Goal: Task Accomplishment & Management: Complete application form

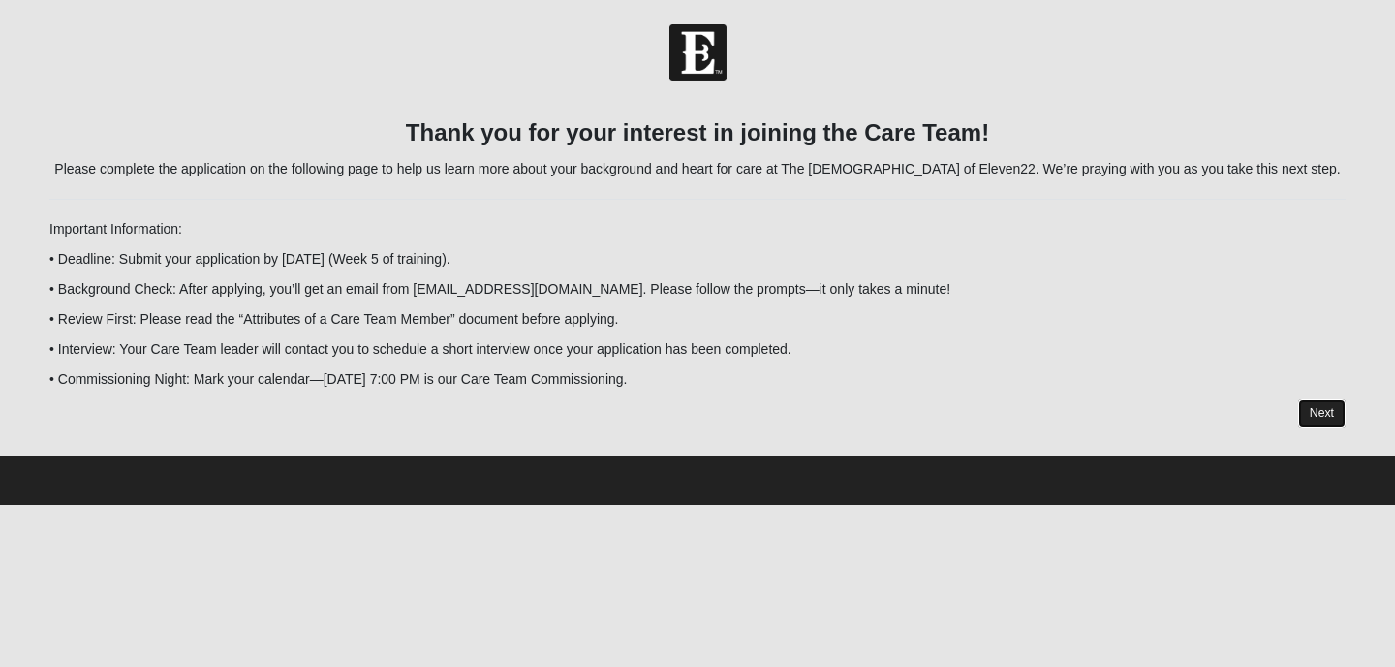
click at [1321, 409] on link "Next" at bounding box center [1321, 413] width 47 height 28
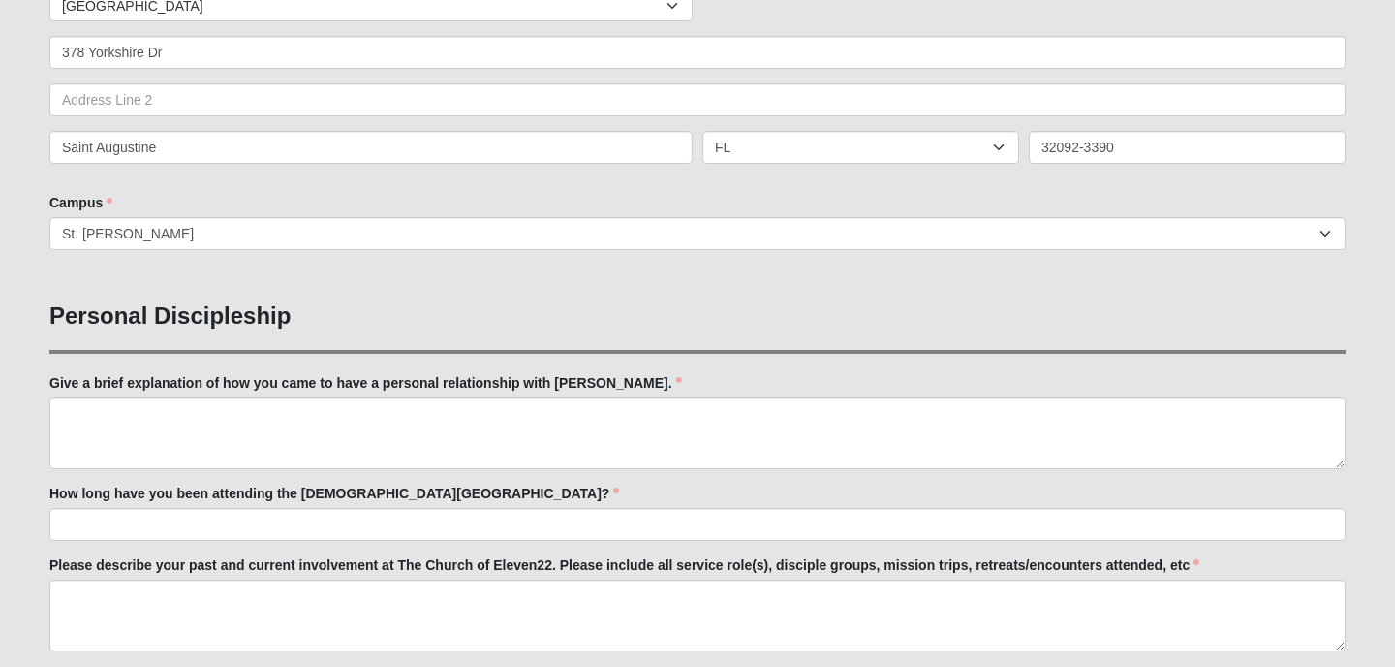
scroll to position [481, 0]
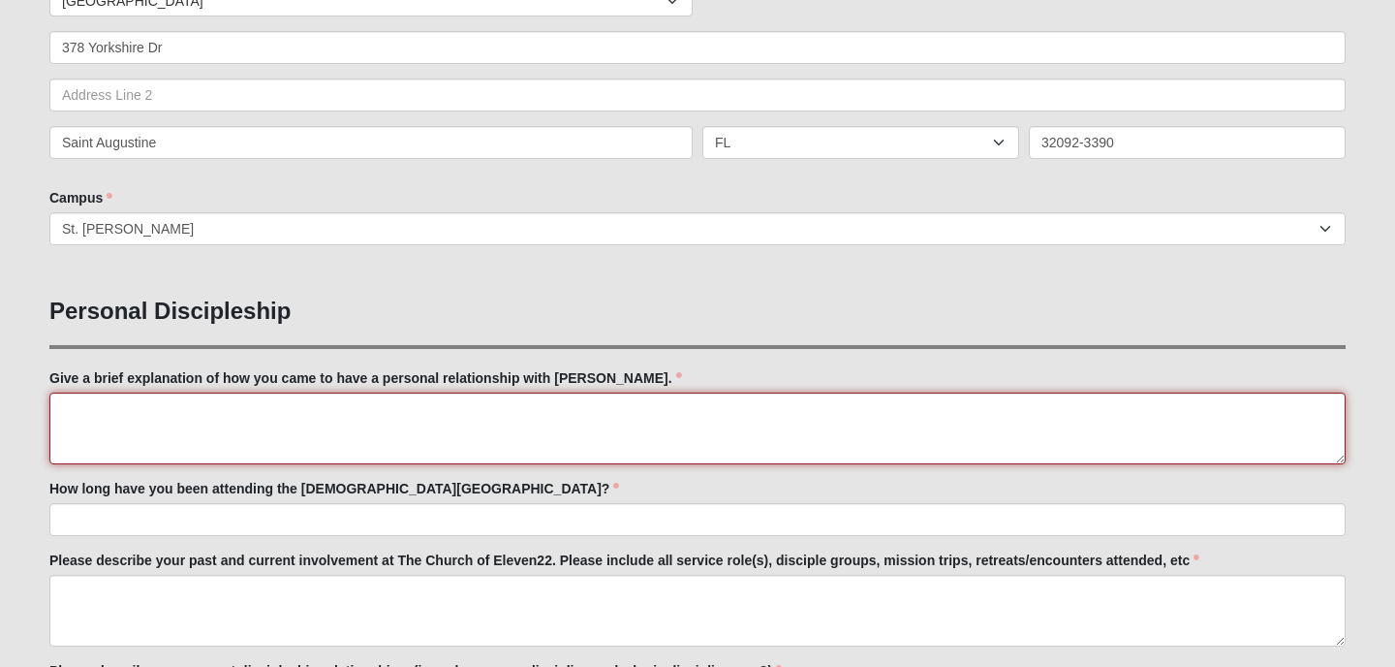
click at [73, 413] on textarea "Give a brief explanation of how you came to have a personal relationship with […" at bounding box center [697, 428] width 1296 height 72
type textarea "I"
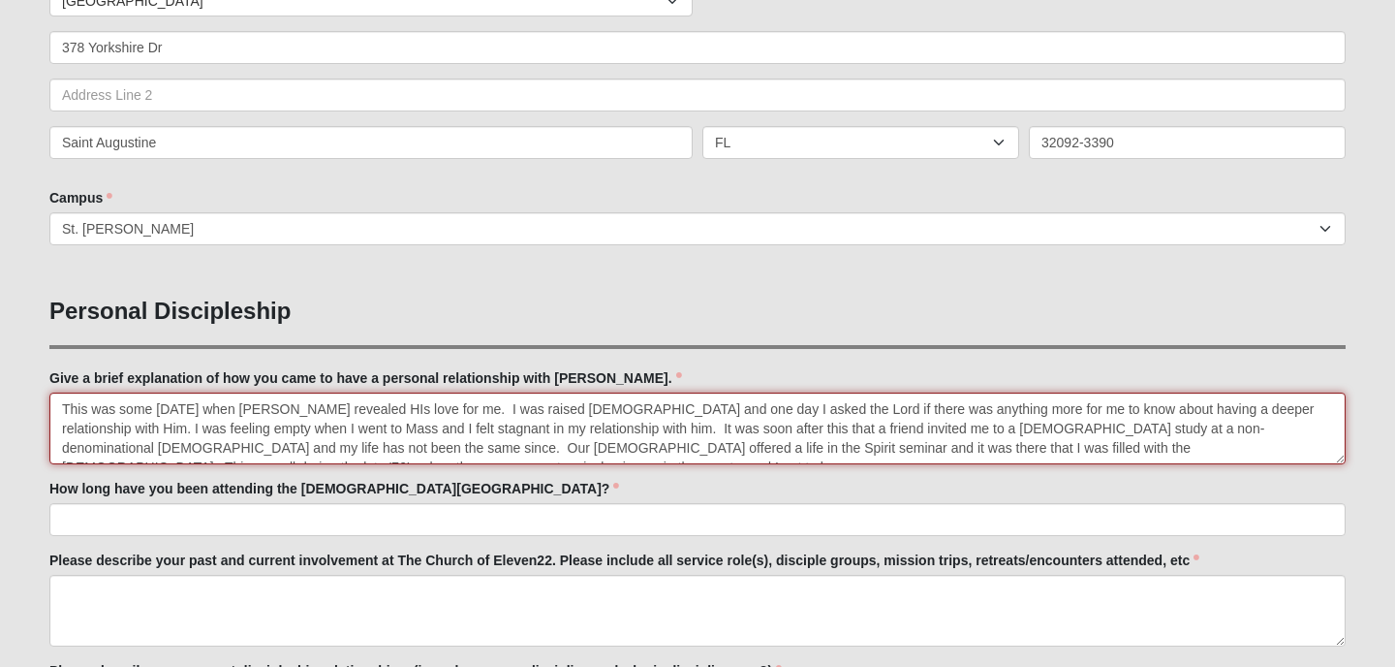
scroll to position [12, 0]
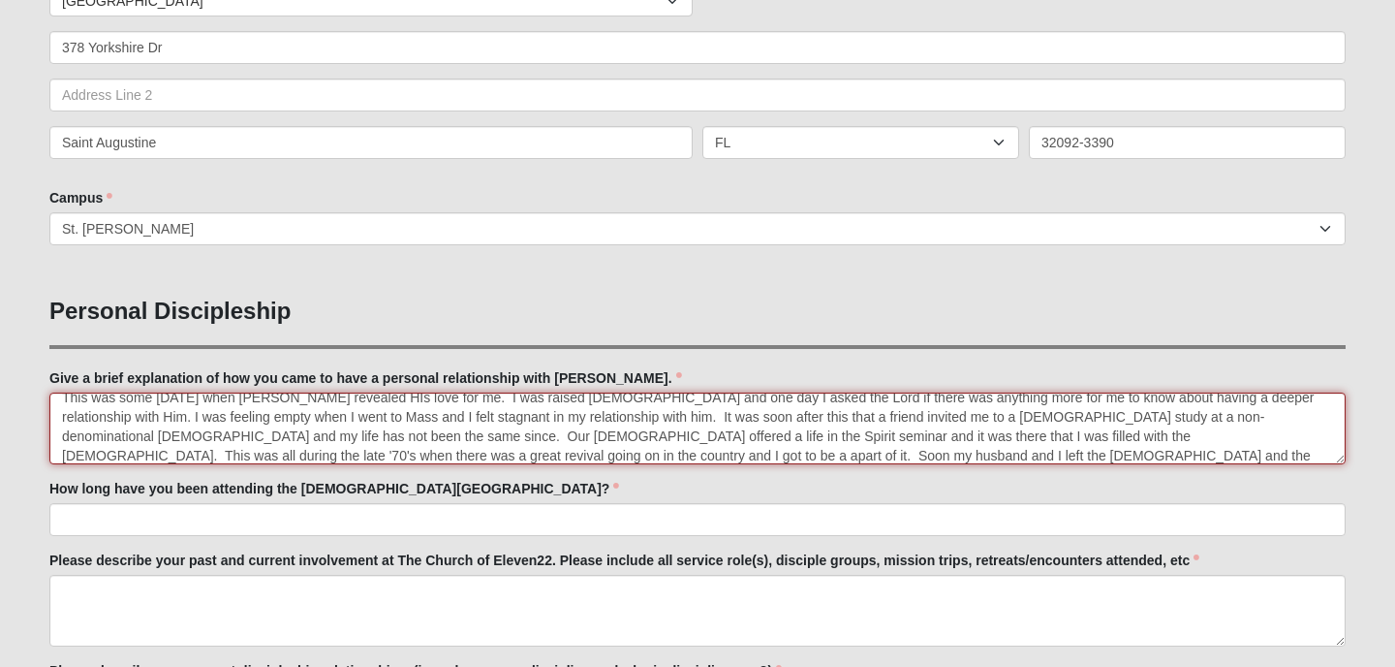
type textarea "This was some [DATE] when [PERSON_NAME] revealed HIs love for me. I was raised …"
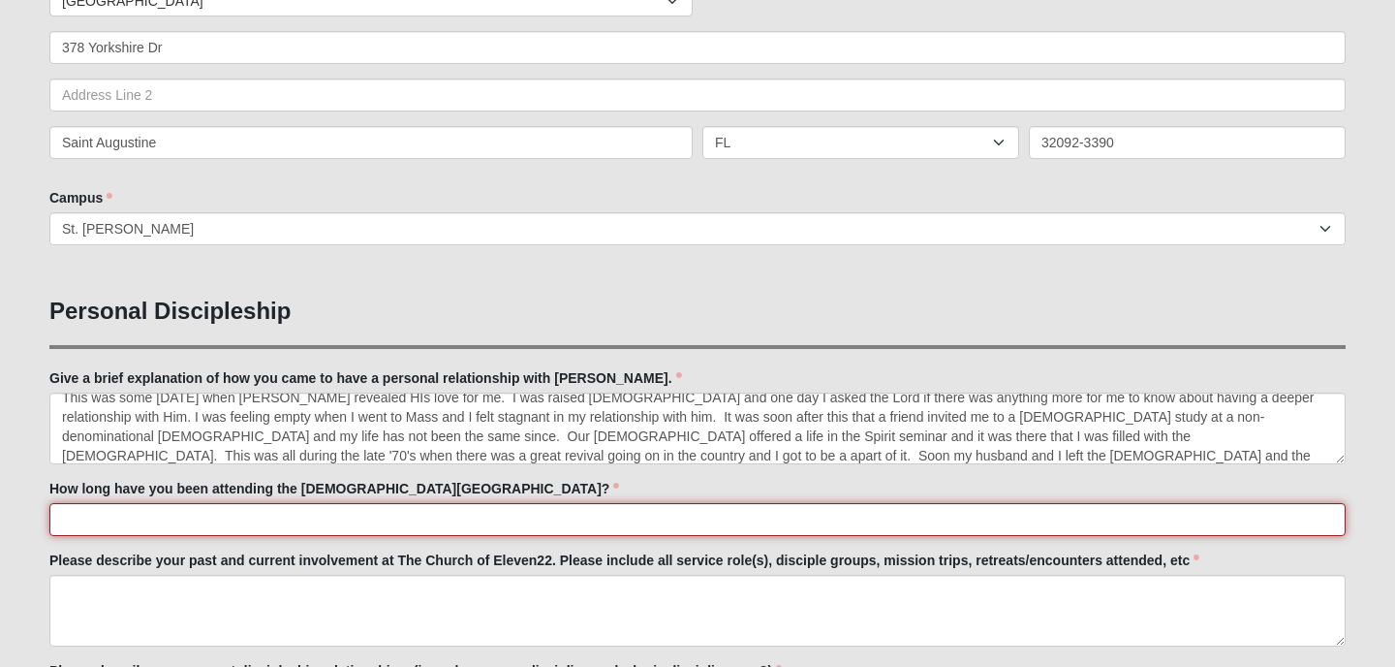
click at [76, 522] on input "How long have you been attending the [DEMOGRAPHIC_DATA][GEOGRAPHIC_DATA]?" at bounding box center [697, 519] width 1296 height 33
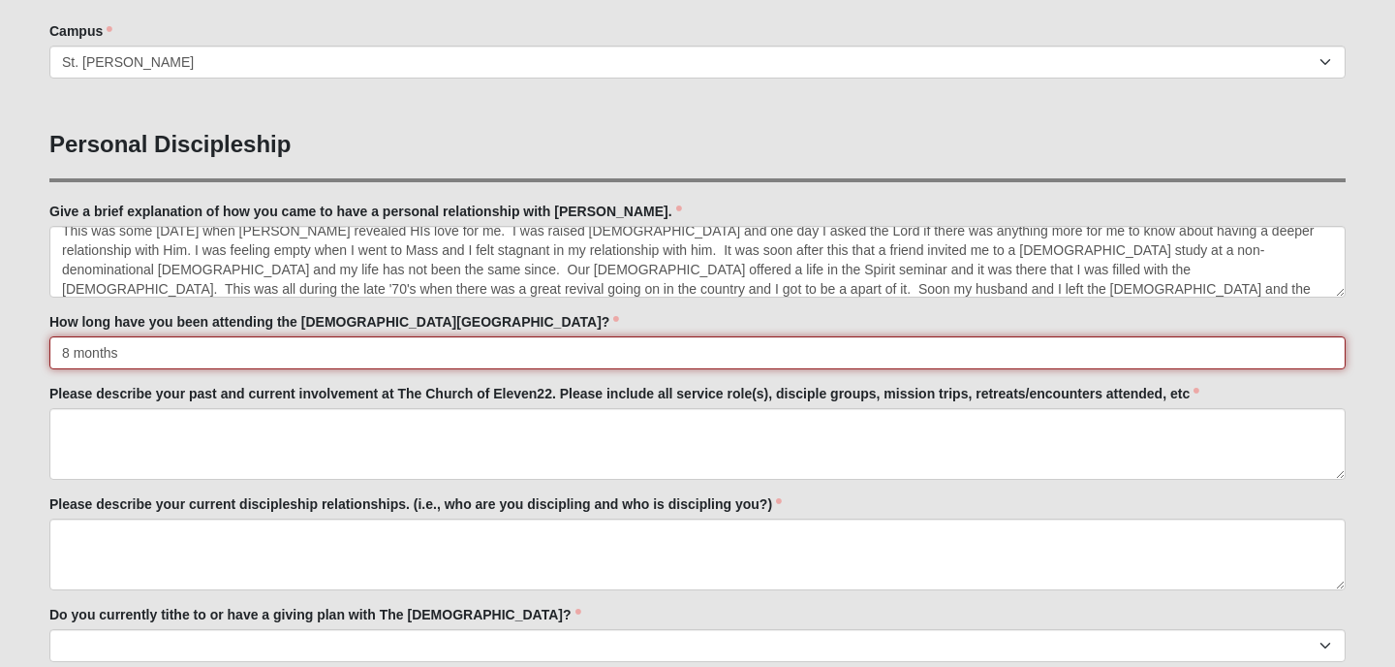
scroll to position [649, 0]
type input "8 months"
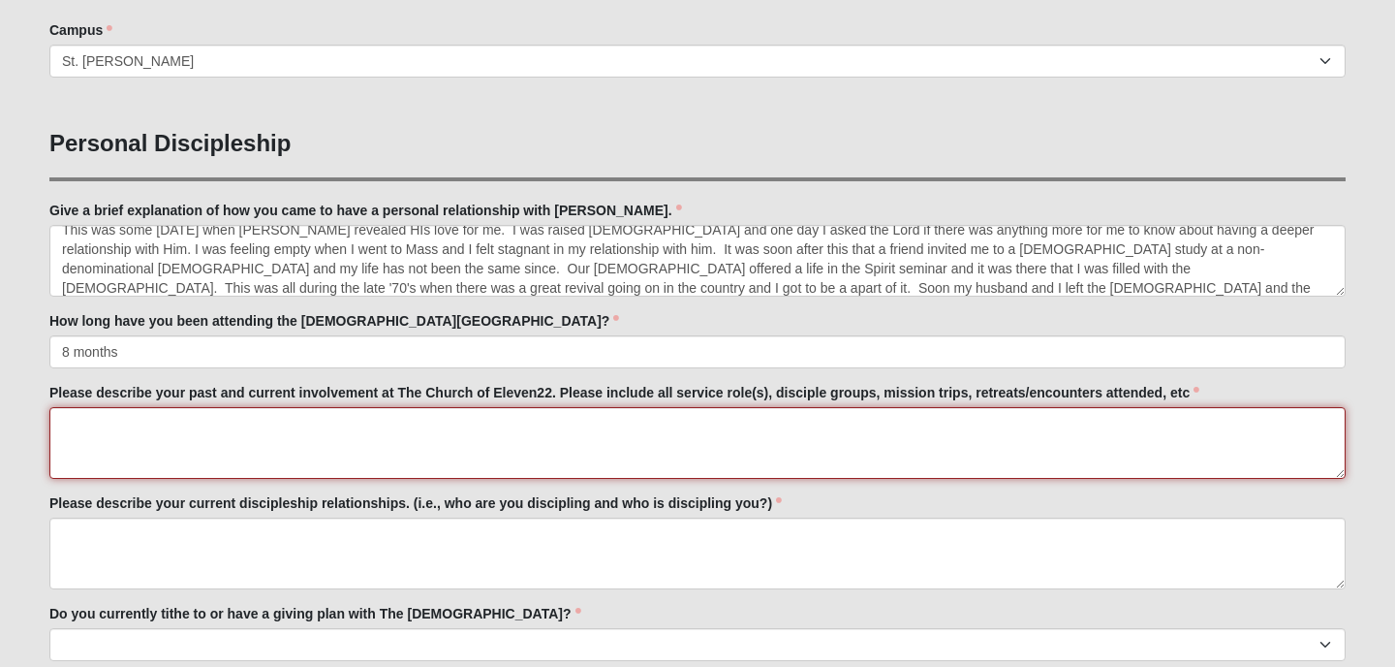
click at [92, 427] on textarea "Please describe your past and current involvement at The Church of Eleven22. Pl…" at bounding box center [697, 443] width 1296 height 72
type textarea "We belong to a DG and we hope to start one in our community soon. I have helped…"
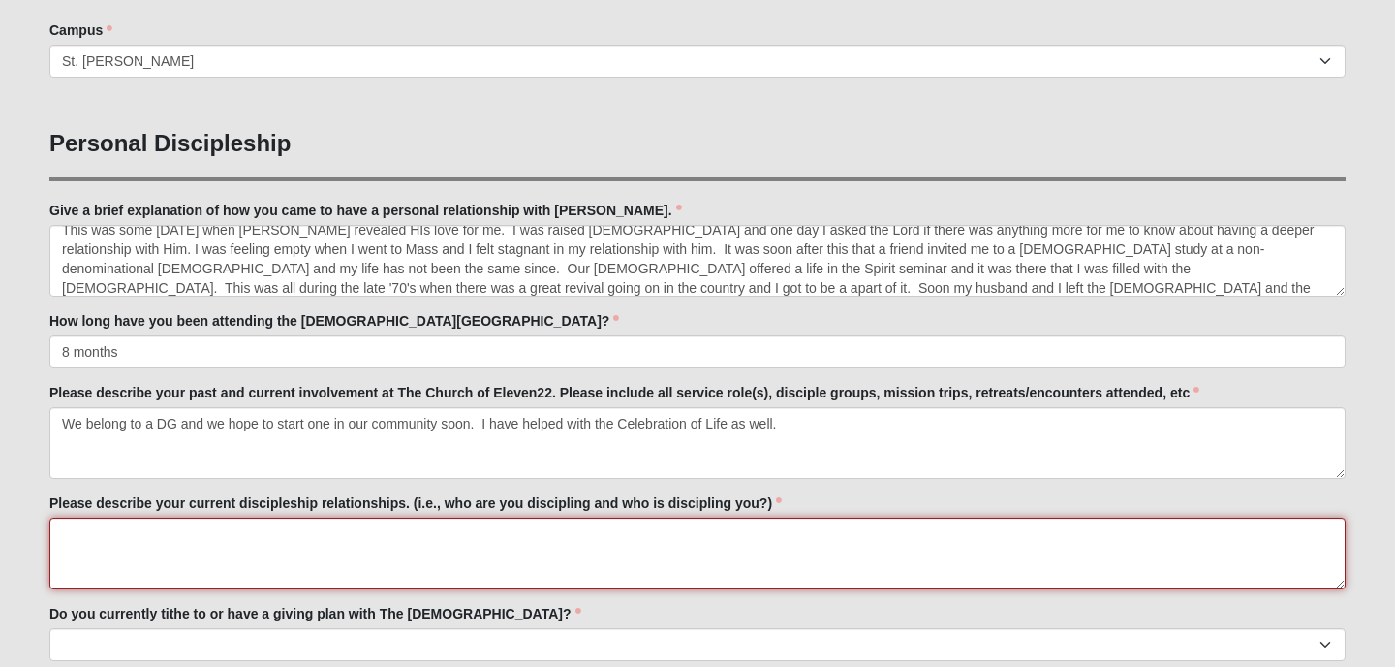
click at [72, 542] on textarea "Please describe your current discipleship relationships. (i.e., who are you dis…" at bounding box center [697, 553] width 1296 height 72
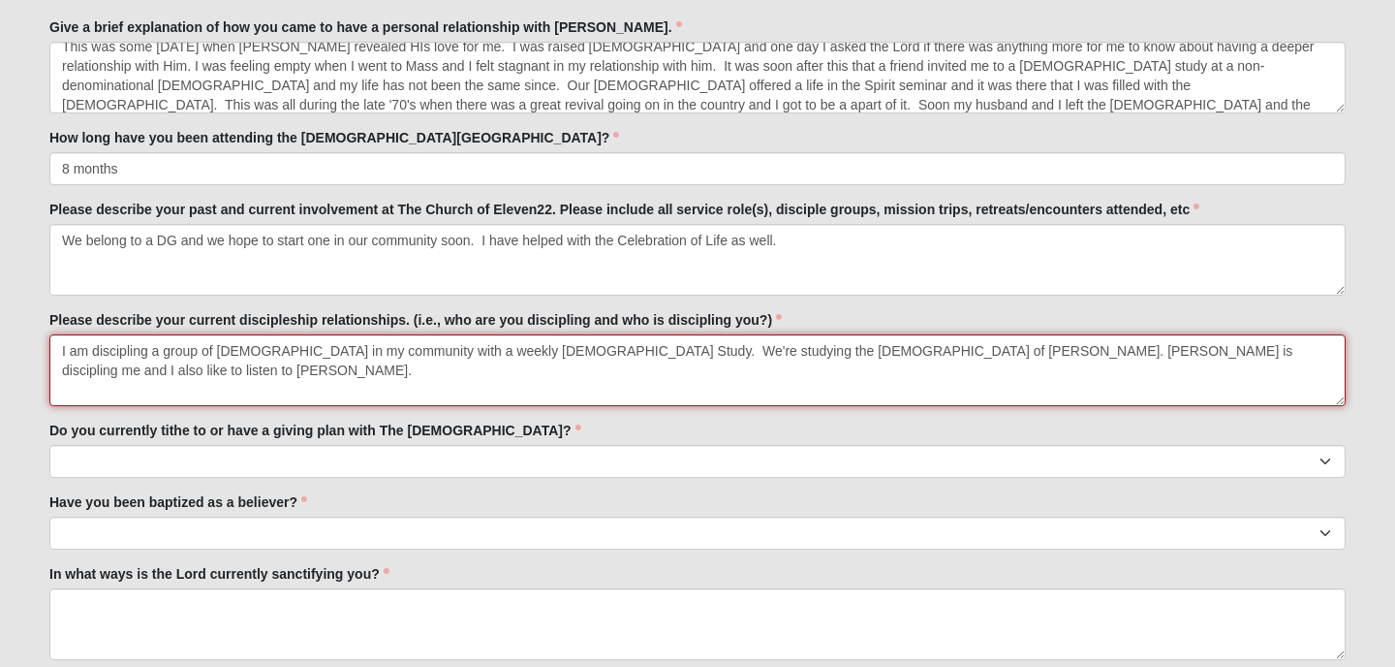
scroll to position [838, 0]
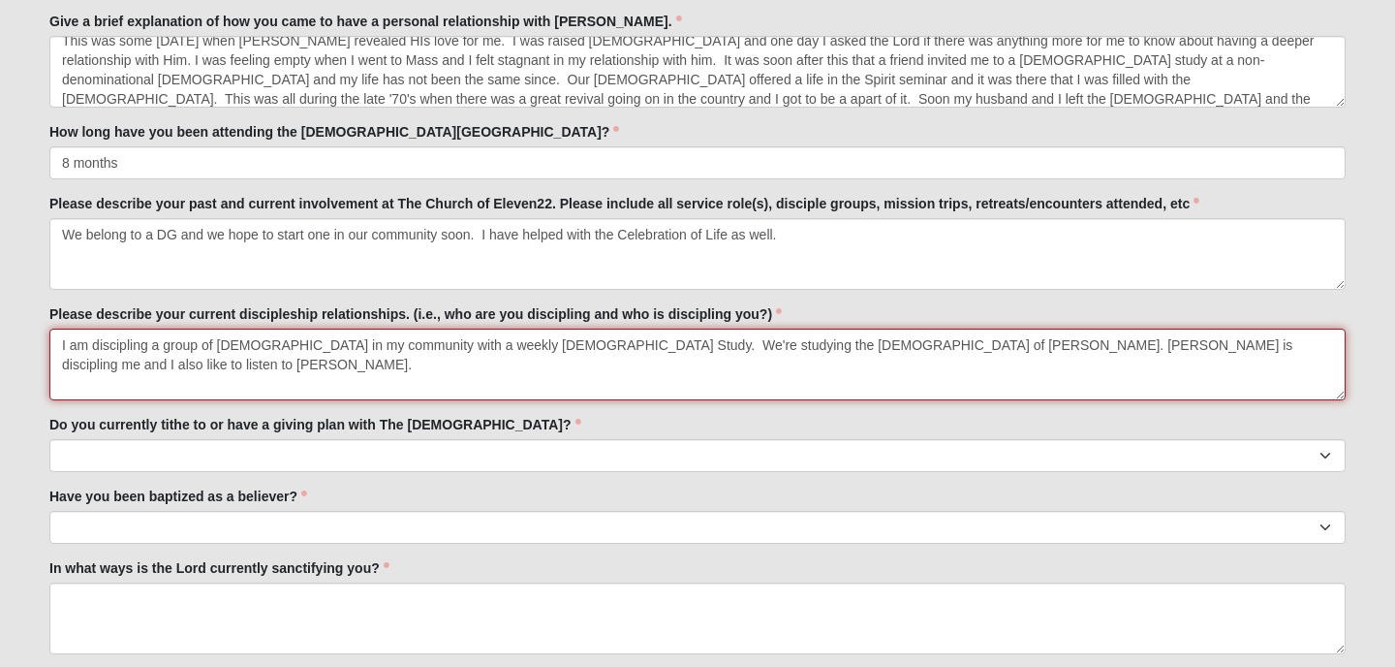
type textarea "I am discipling a group of [DEMOGRAPHIC_DATA] in my community with a weekly [DE…"
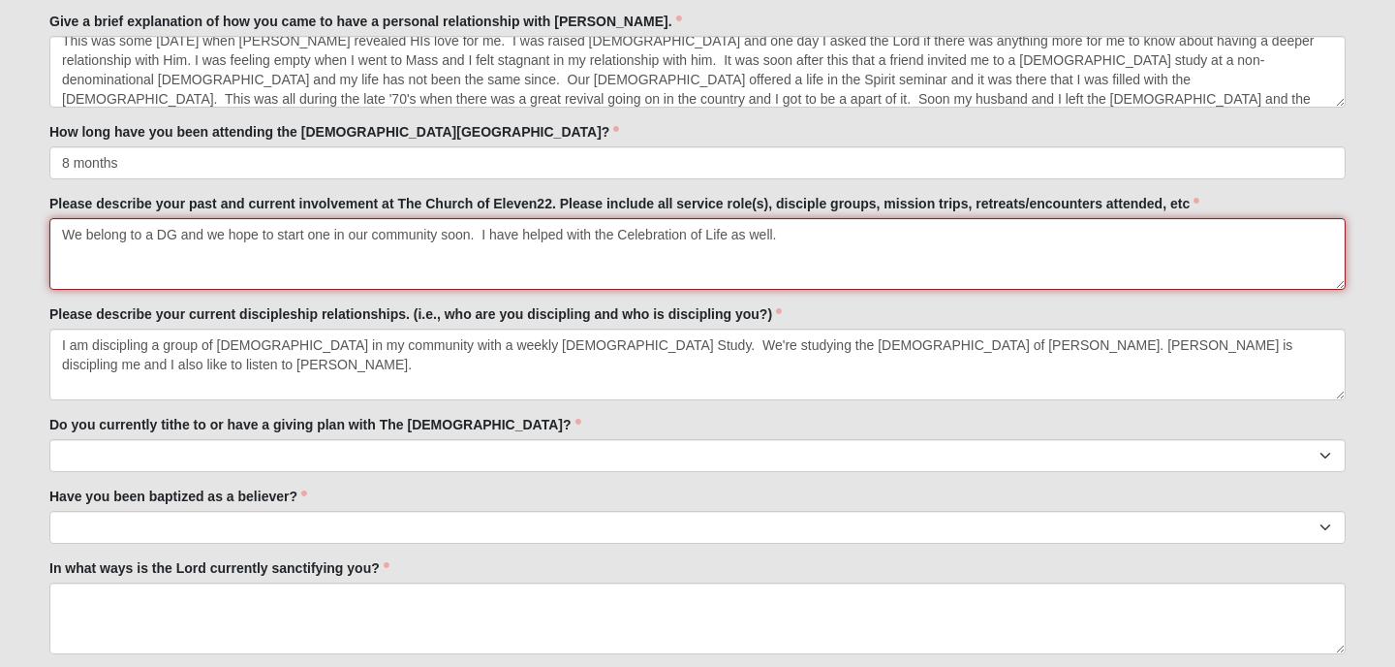
click at [791, 237] on textarea "We belong to a DG and we hope to start one in our community soon. I have helped…" at bounding box center [697, 254] width 1296 height 72
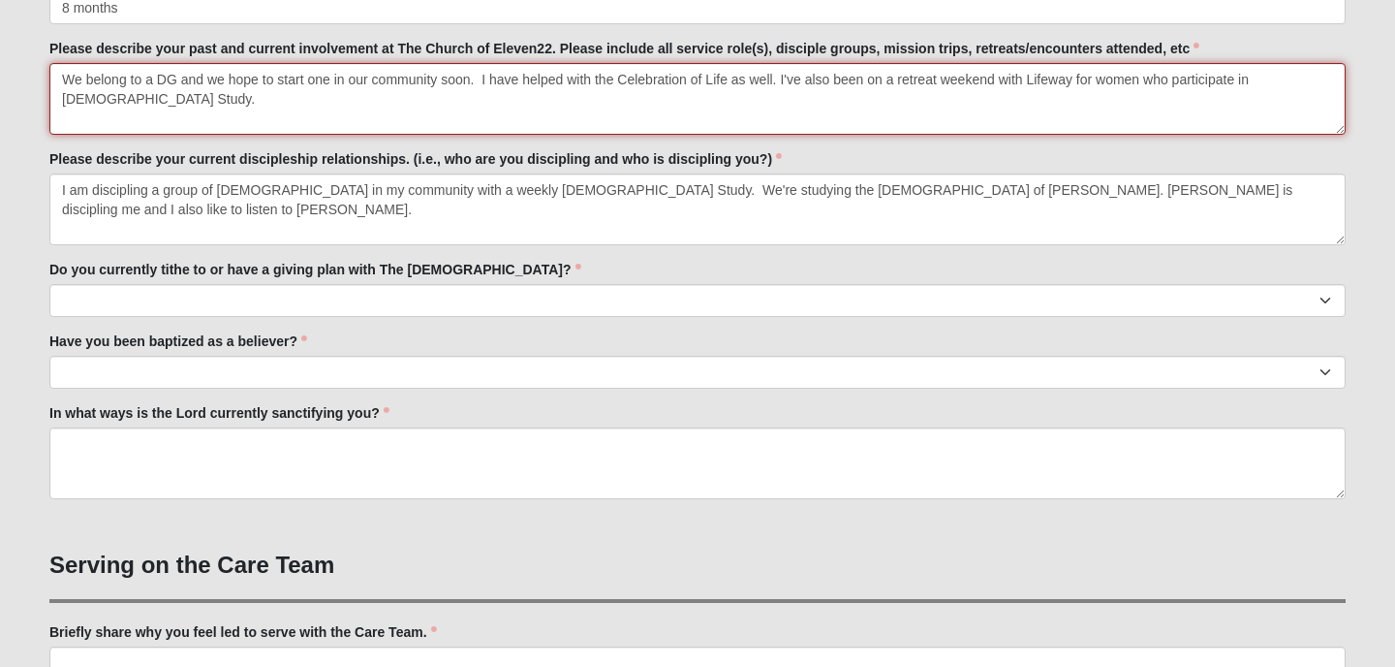
scroll to position [1006, 0]
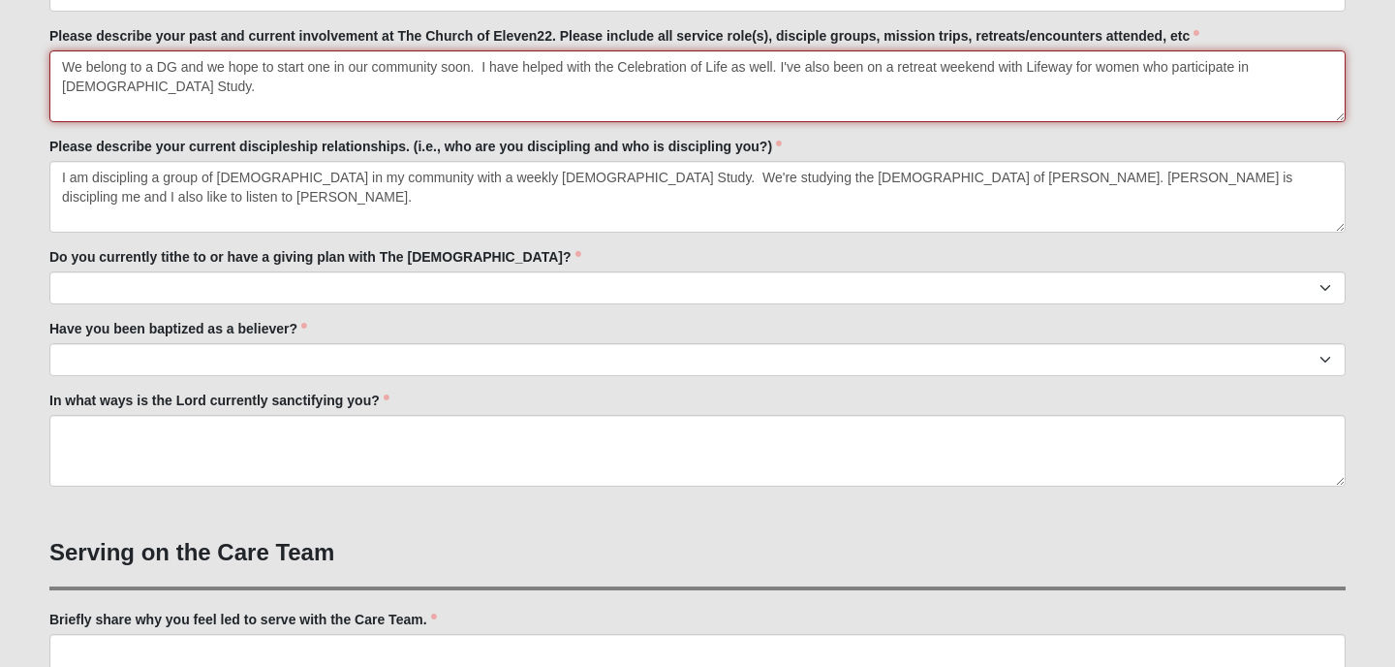
type textarea "We belong to a DG and we hope to start one in our community soon. I have helped…"
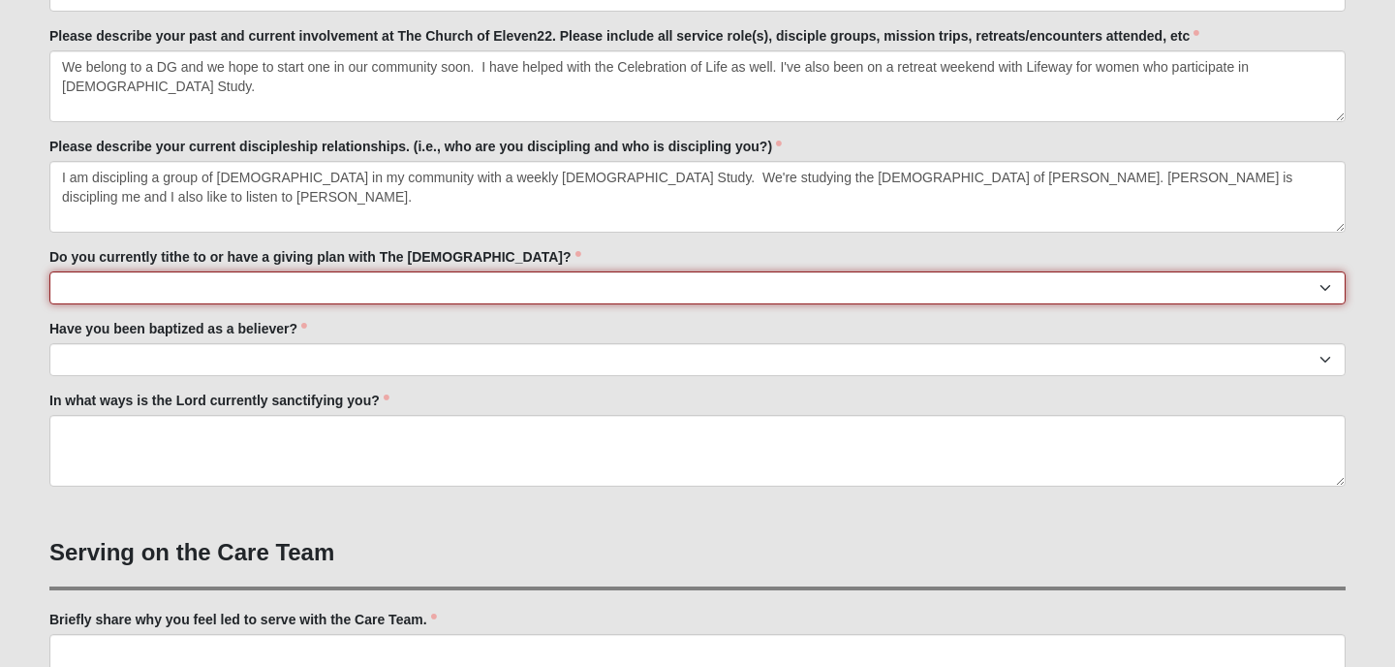
click at [140, 279] on select "No Yes" at bounding box center [697, 287] width 1296 height 33
select select "True"
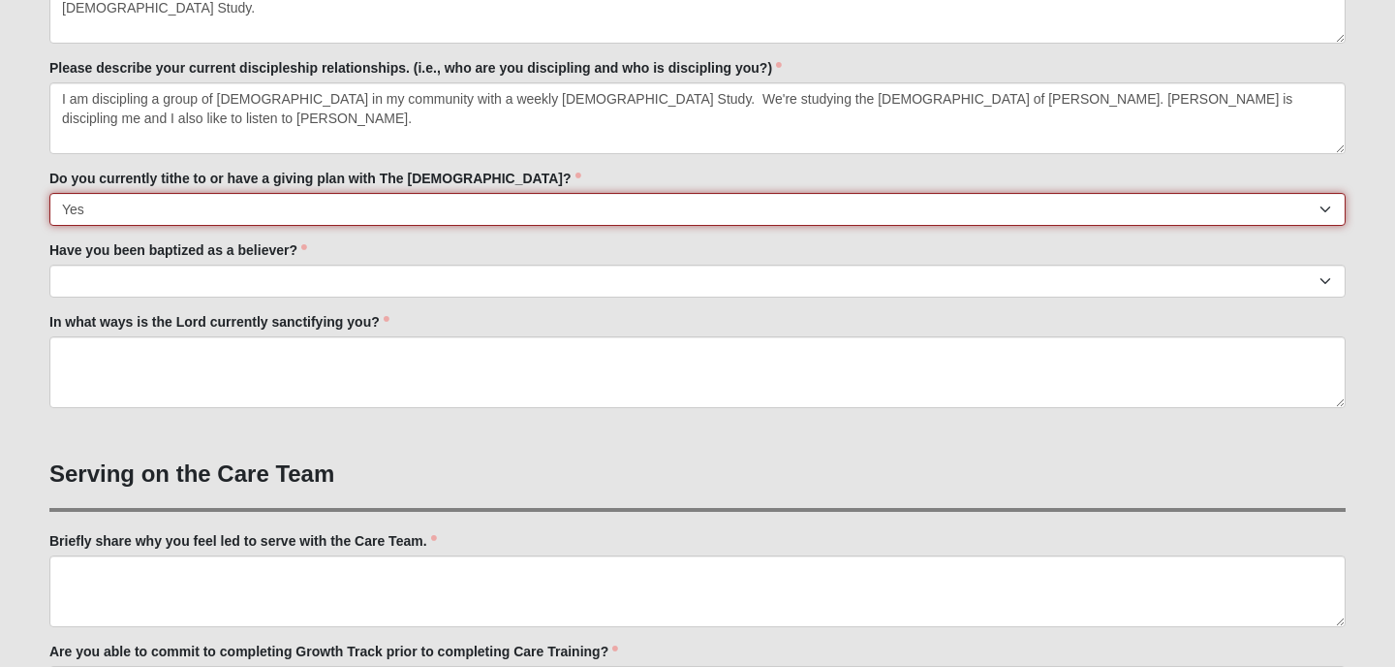
scroll to position [1088, 0]
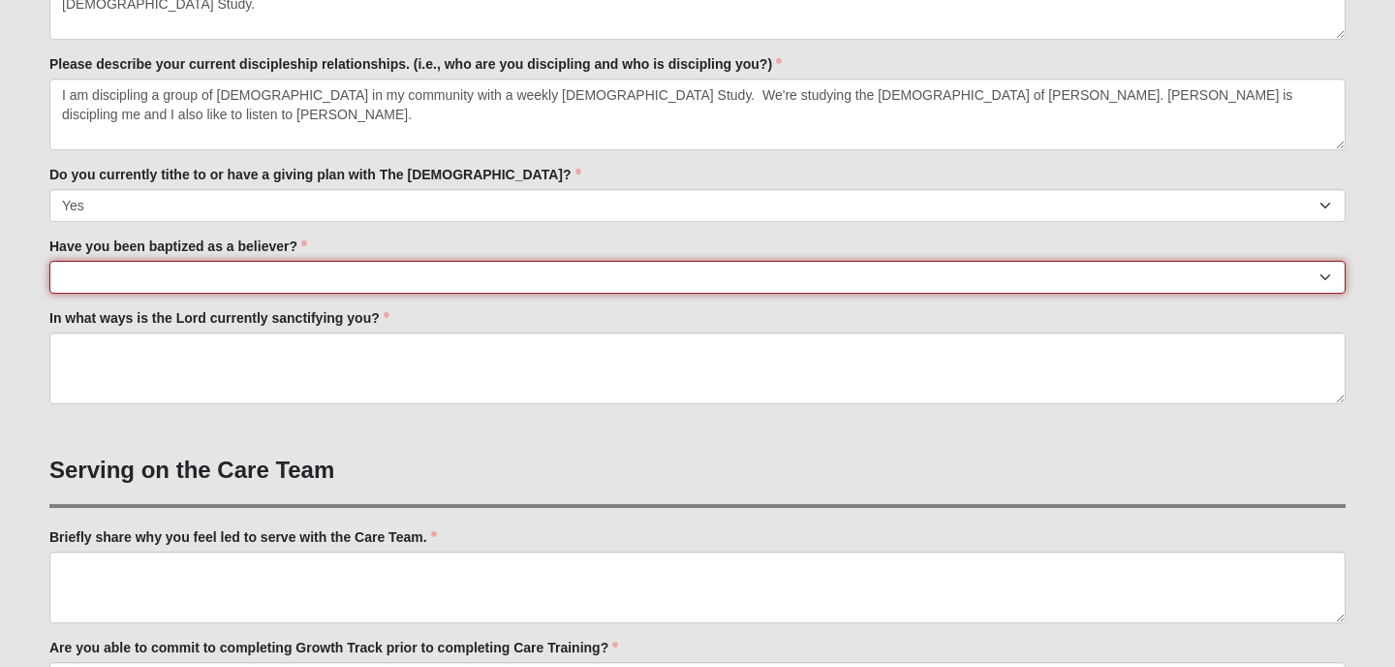
click at [126, 273] on select "No Yes" at bounding box center [697, 277] width 1296 height 33
select select "True"
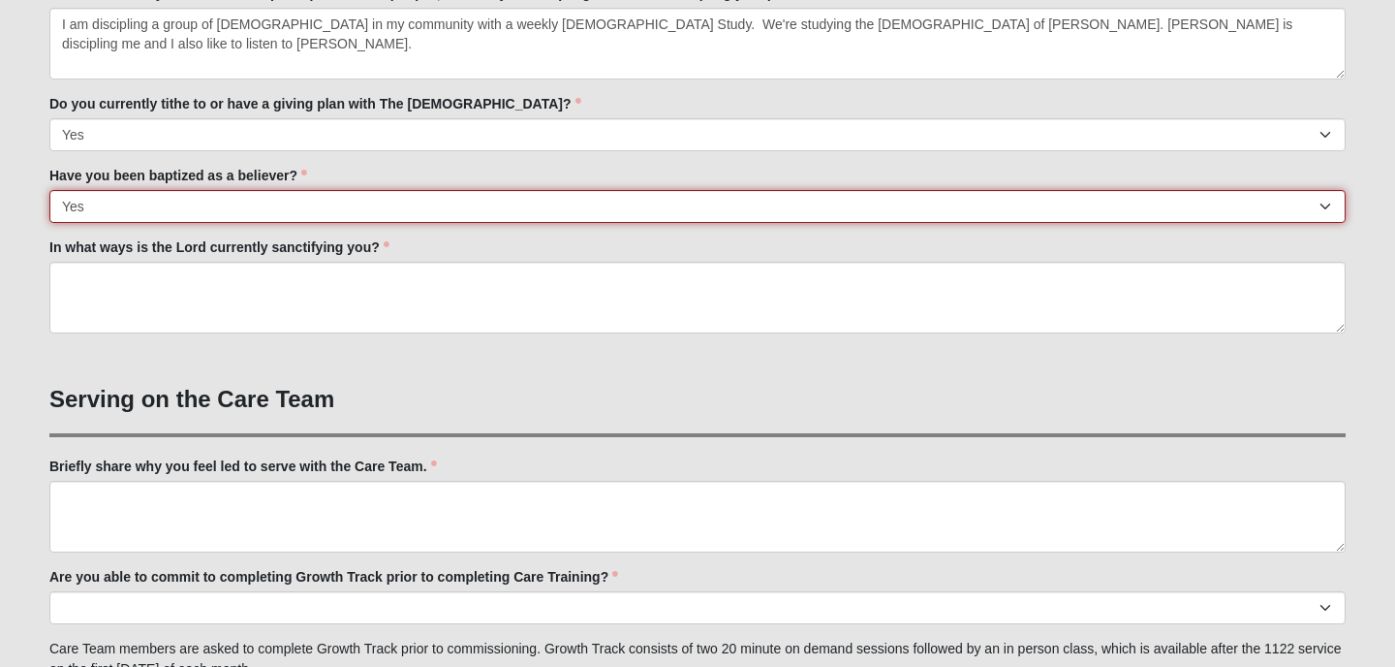
scroll to position [1160, 0]
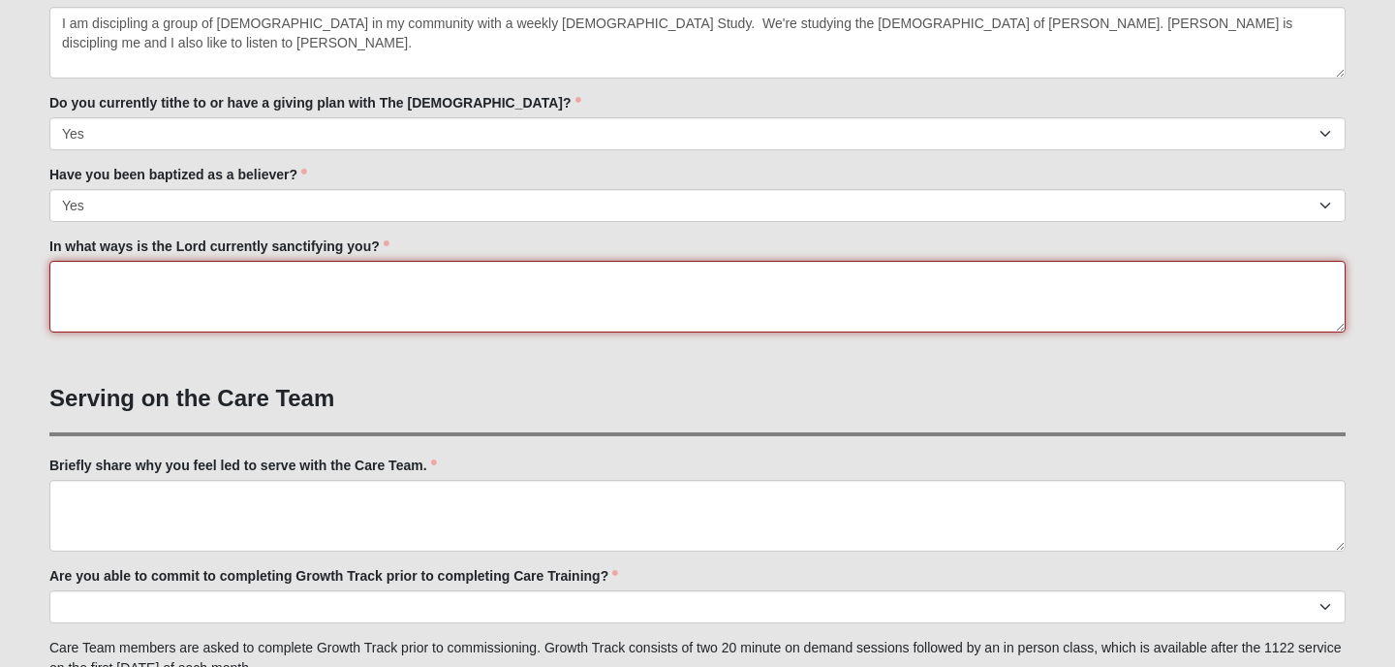
click at [63, 276] on textarea "In what ways is the Lord currently sanctifying you?" at bounding box center [697, 297] width 1296 height 72
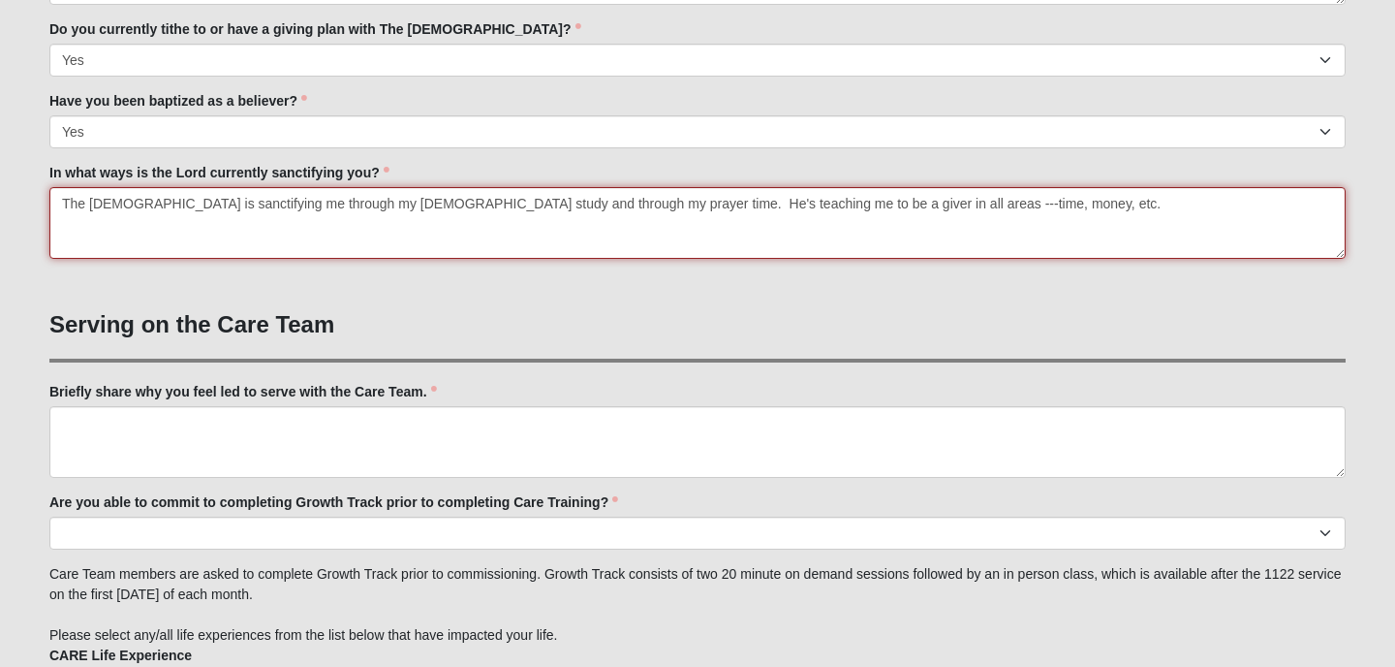
scroll to position [1253, 0]
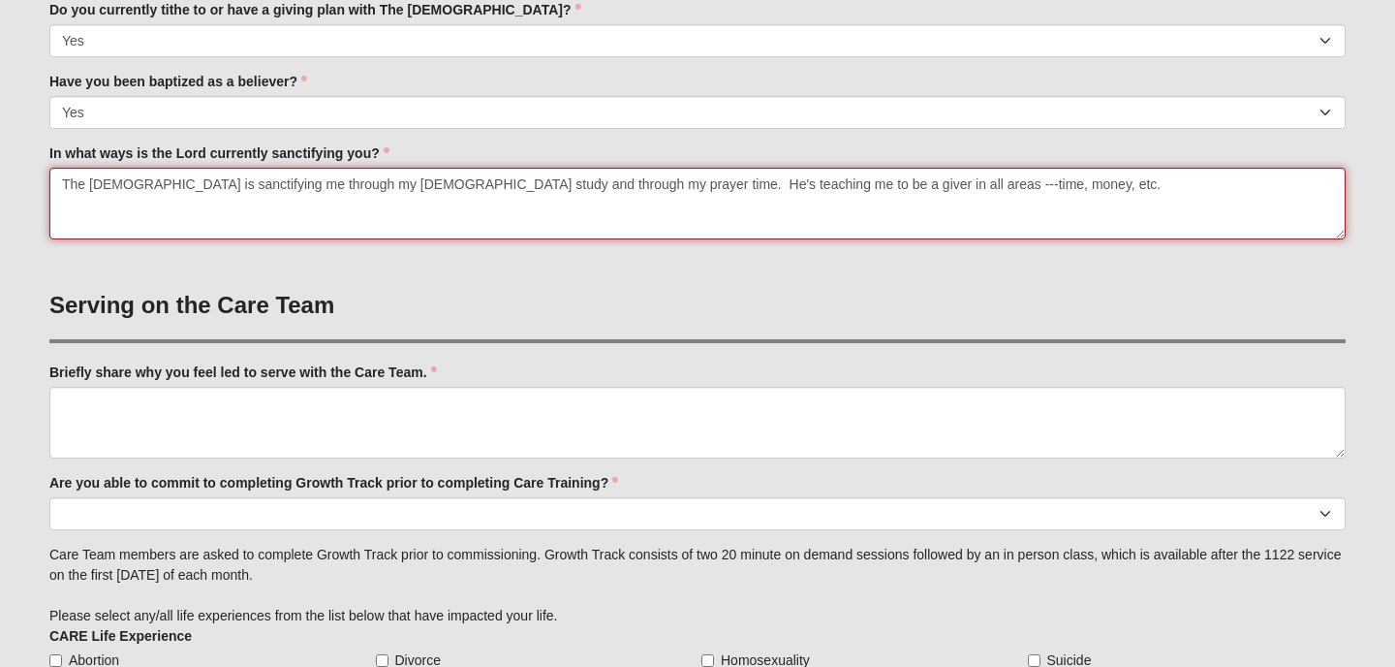
type textarea "The [DEMOGRAPHIC_DATA] is sanctifying me through my [DEMOGRAPHIC_DATA] study an…"
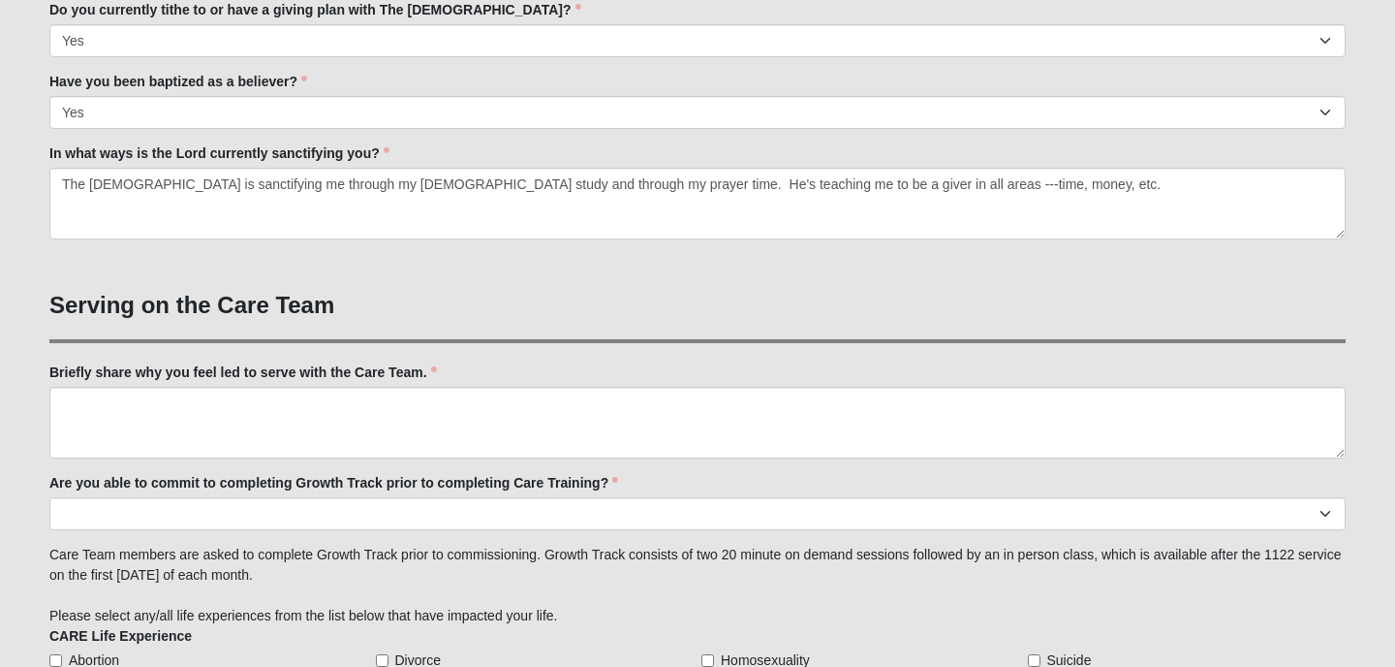
click at [192, 284] on div "Family Member to Register First Name [PERSON_NAME] First Name is required. Last…" at bounding box center [697, 295] width 1296 height 2645
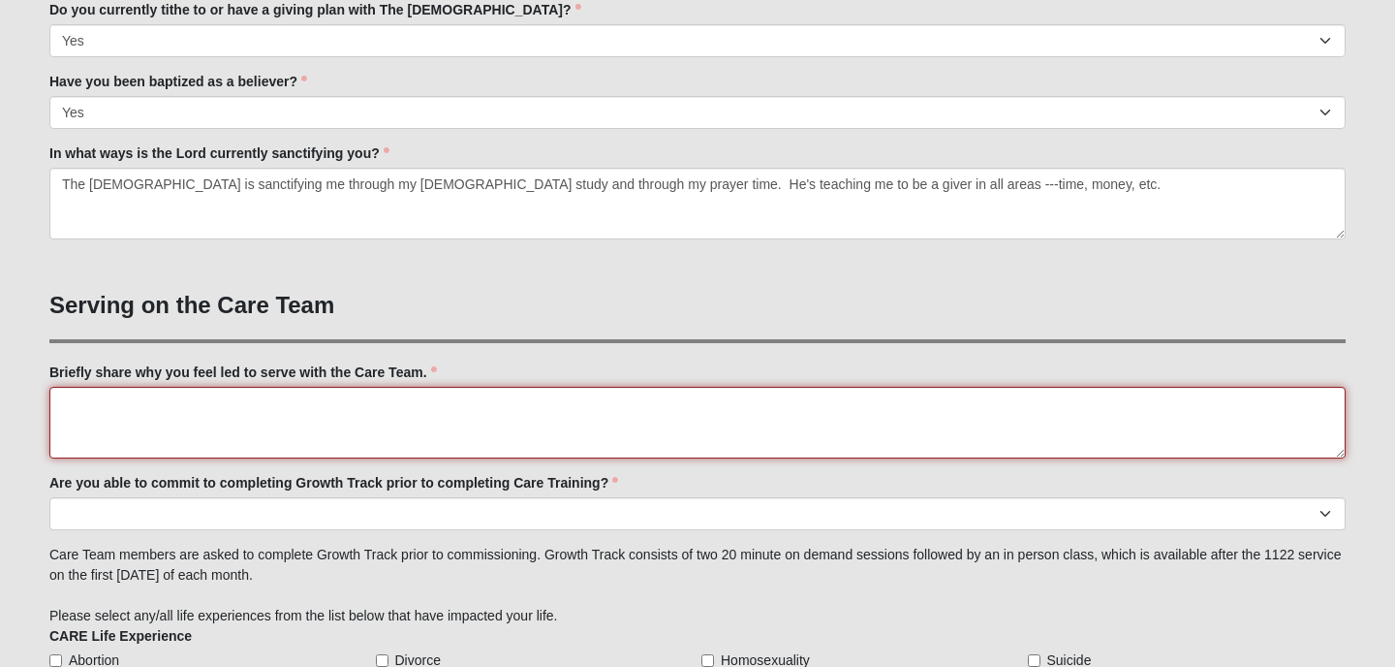
click at [89, 429] on textarea "Briefly share why you feel led to serve with the Care Team." at bounding box center [697, 423] width 1296 height 72
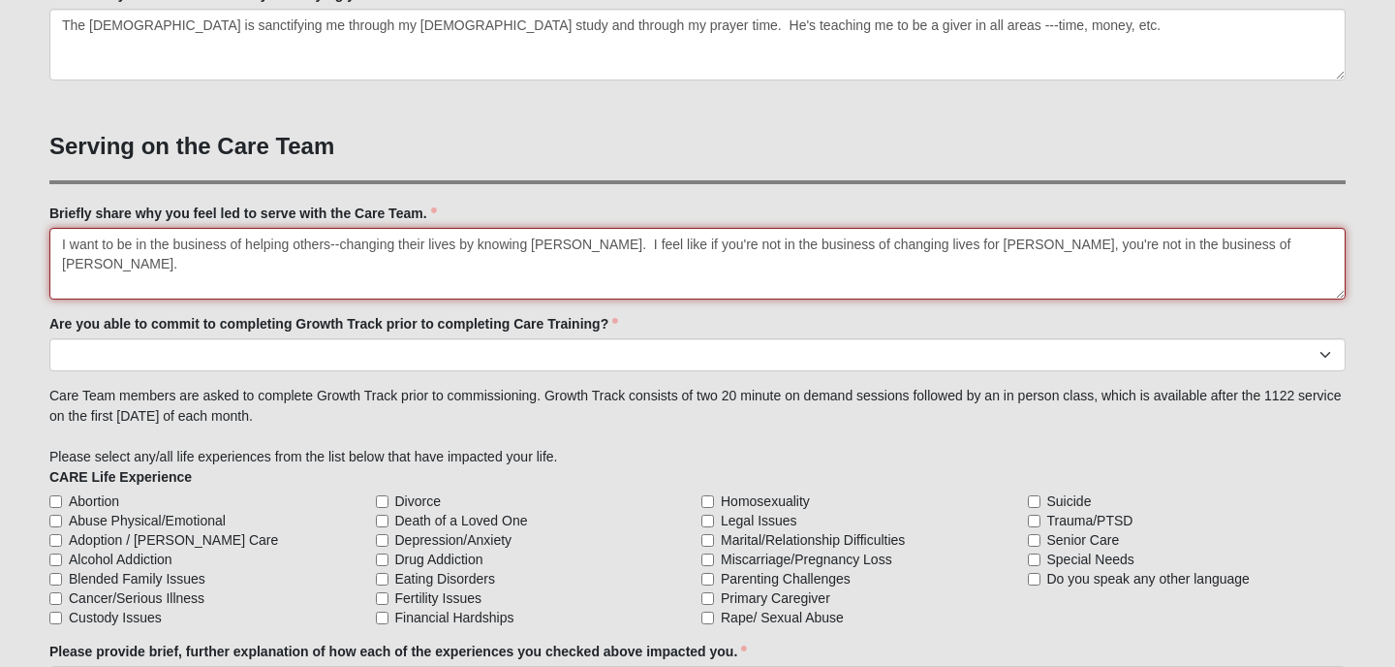
scroll to position [1418, 0]
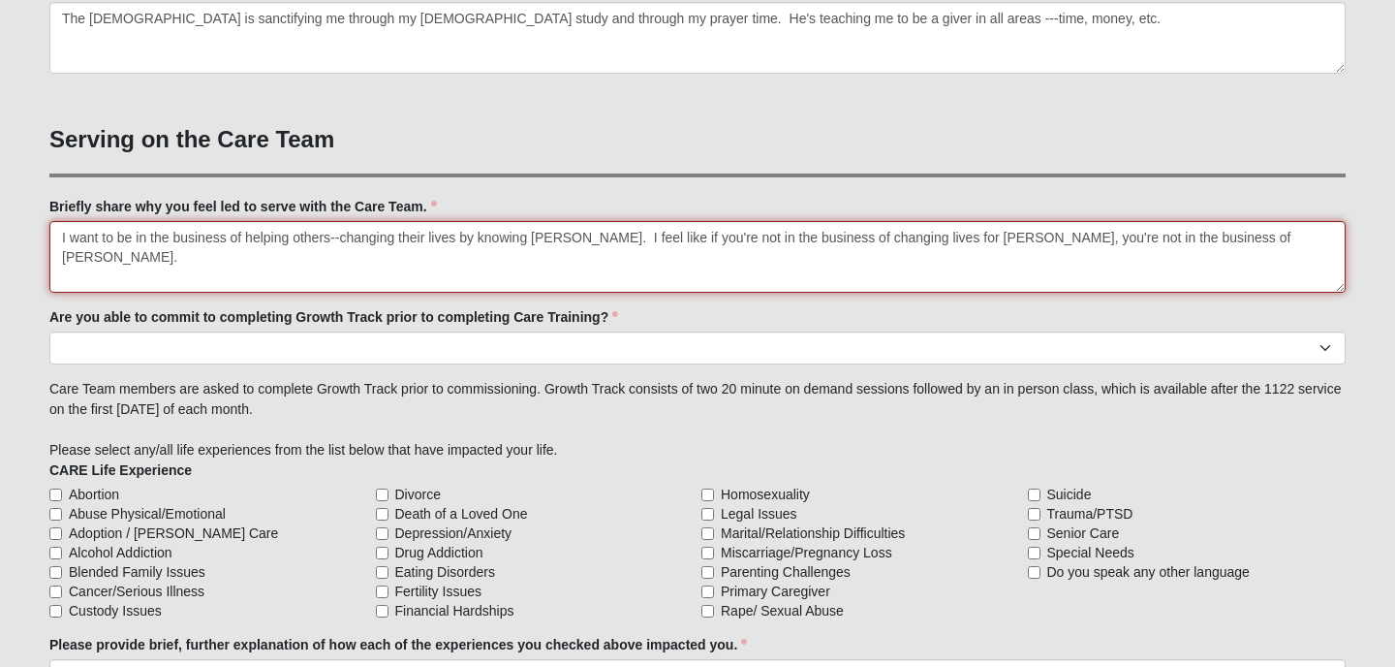
type textarea "I want to be in the business of helping others--changing their lives by knowing…"
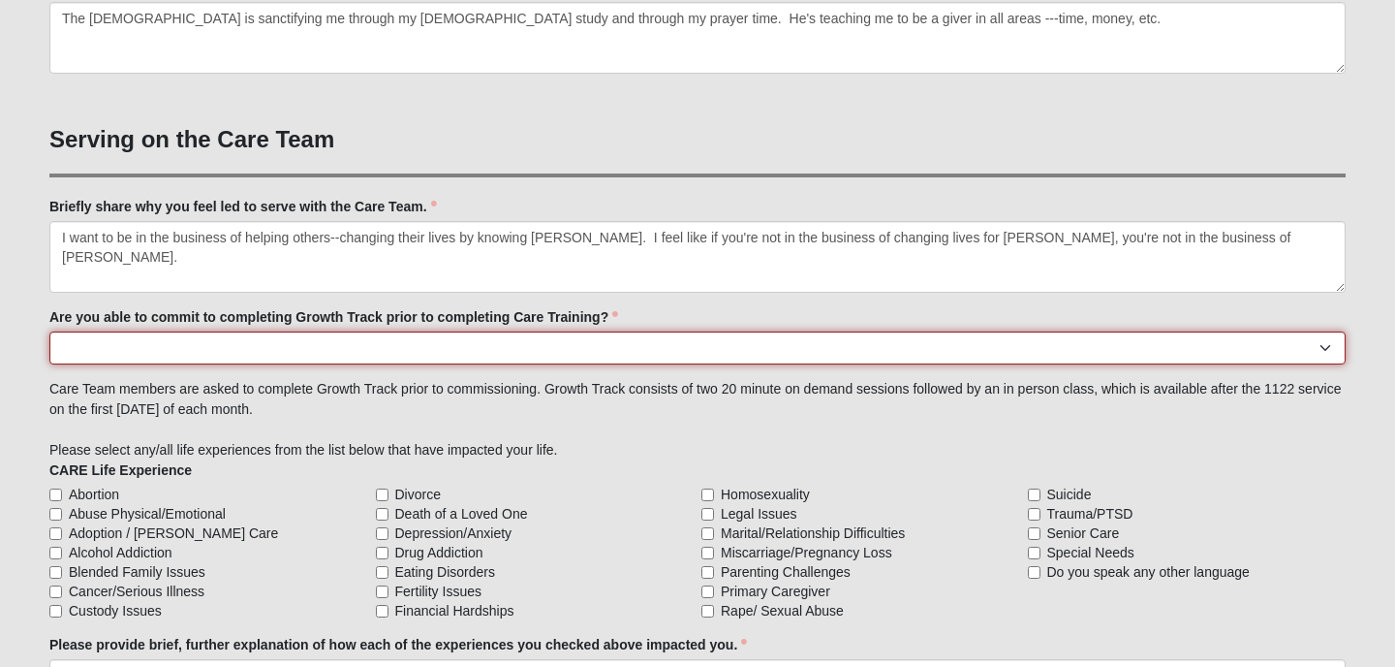
click at [106, 341] on select "Yes No Already Completed" at bounding box center [697, 347] width 1296 height 33
select select "Already Completed"
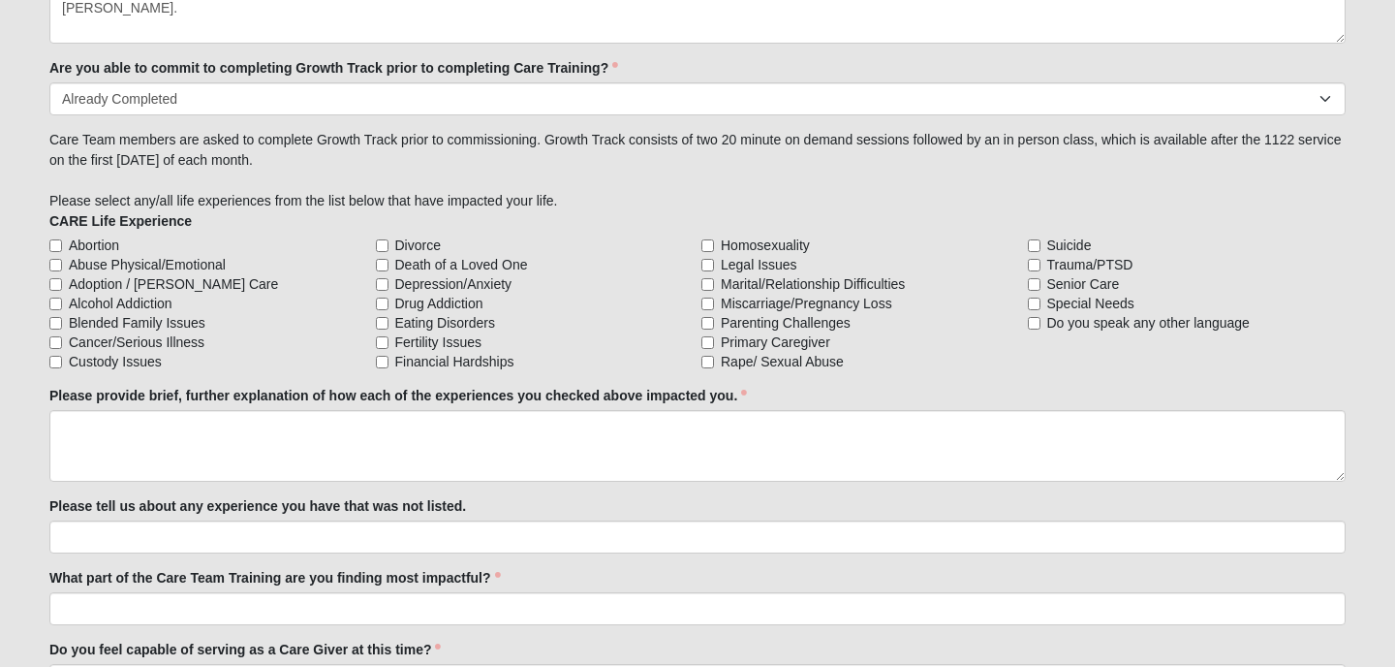
scroll to position [1669, 0]
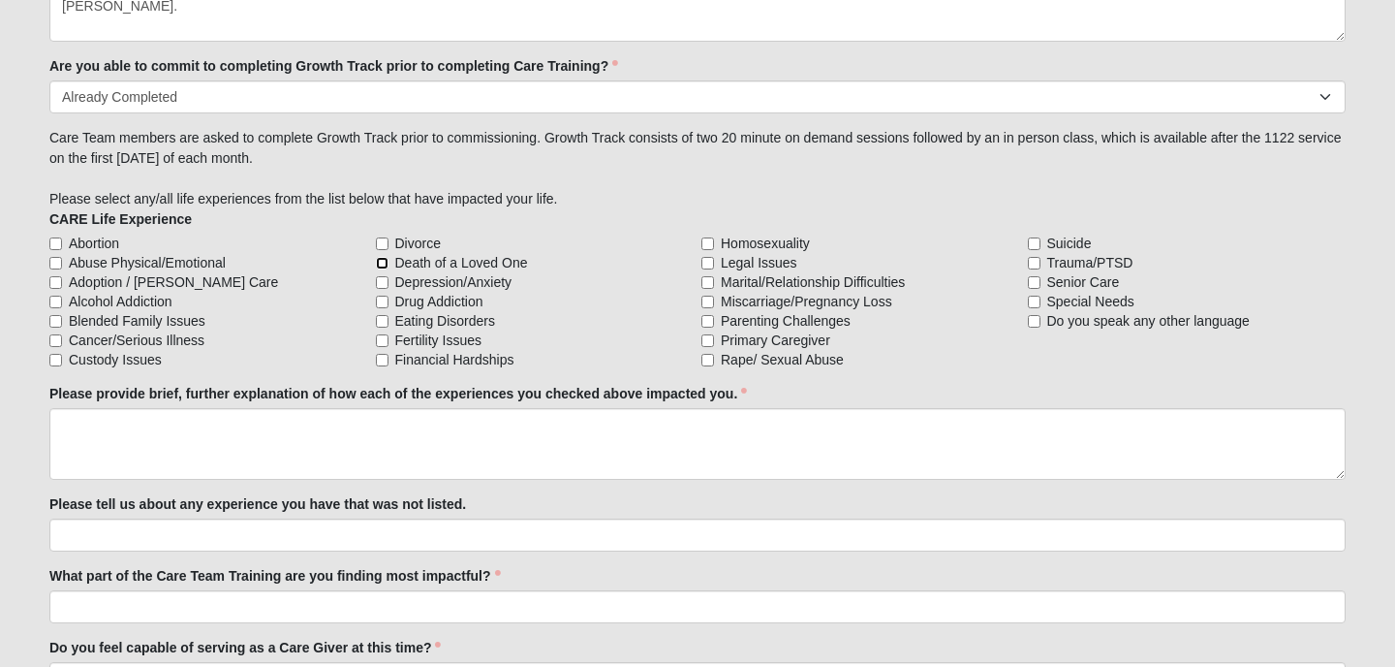
click at [383, 263] on input "Death of a Loved One" at bounding box center [382, 263] width 13 height 13
checkbox input "true"
click at [1036, 280] on input "Senior Care" at bounding box center [1034, 282] width 13 height 13
checkbox input "true"
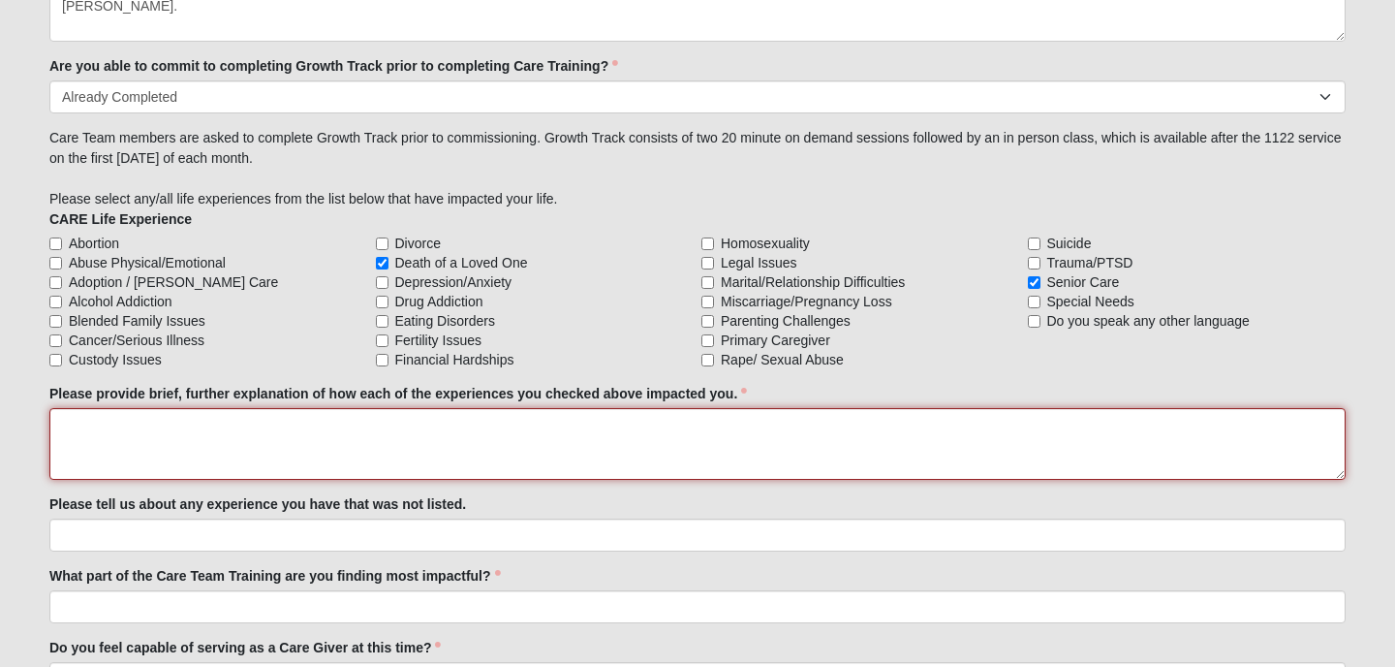
click at [78, 423] on textarea "Please provide brief, further explanation of how each of the experiences you ch…" at bounding box center [697, 444] width 1296 height 72
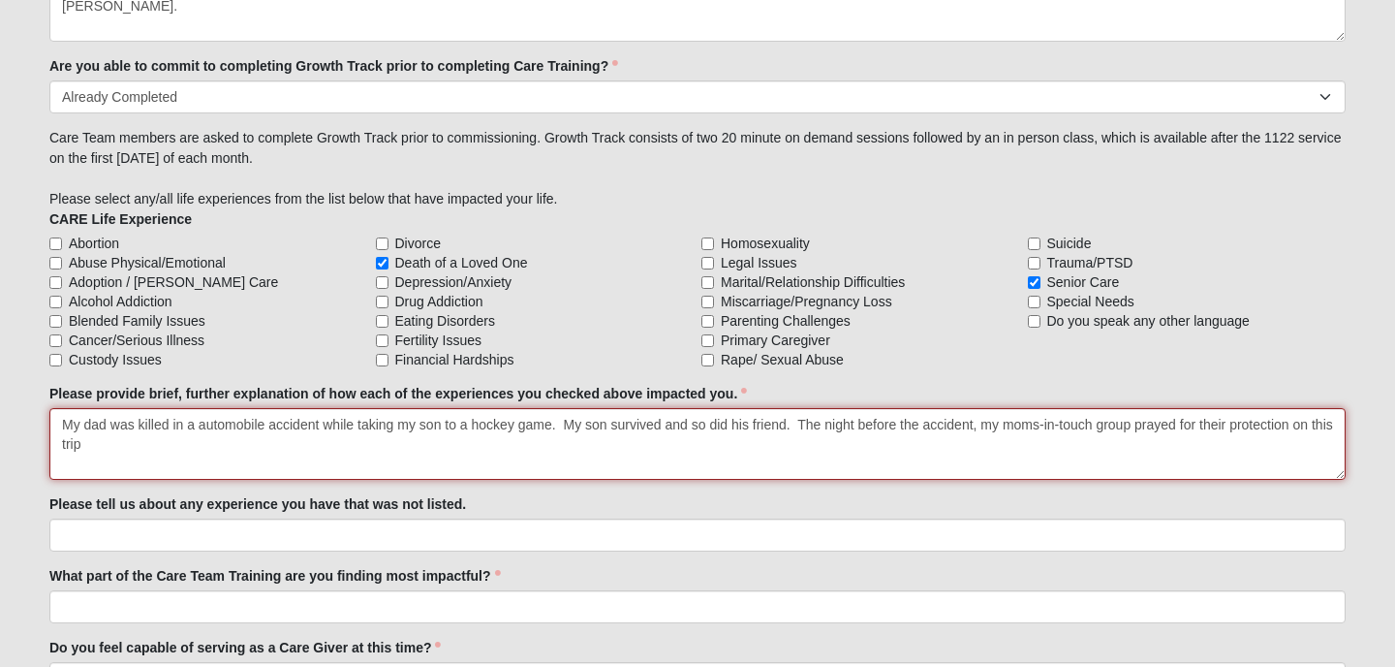
click at [194, 423] on textarea "My dad was killed in a automobile accident while taking my son to a hockey game…" at bounding box center [697, 444] width 1296 height 72
click at [107, 447] on textarea "My dad was killed in an automobile accident while taking my son to a hockey gam…" at bounding box center [697, 444] width 1296 height 72
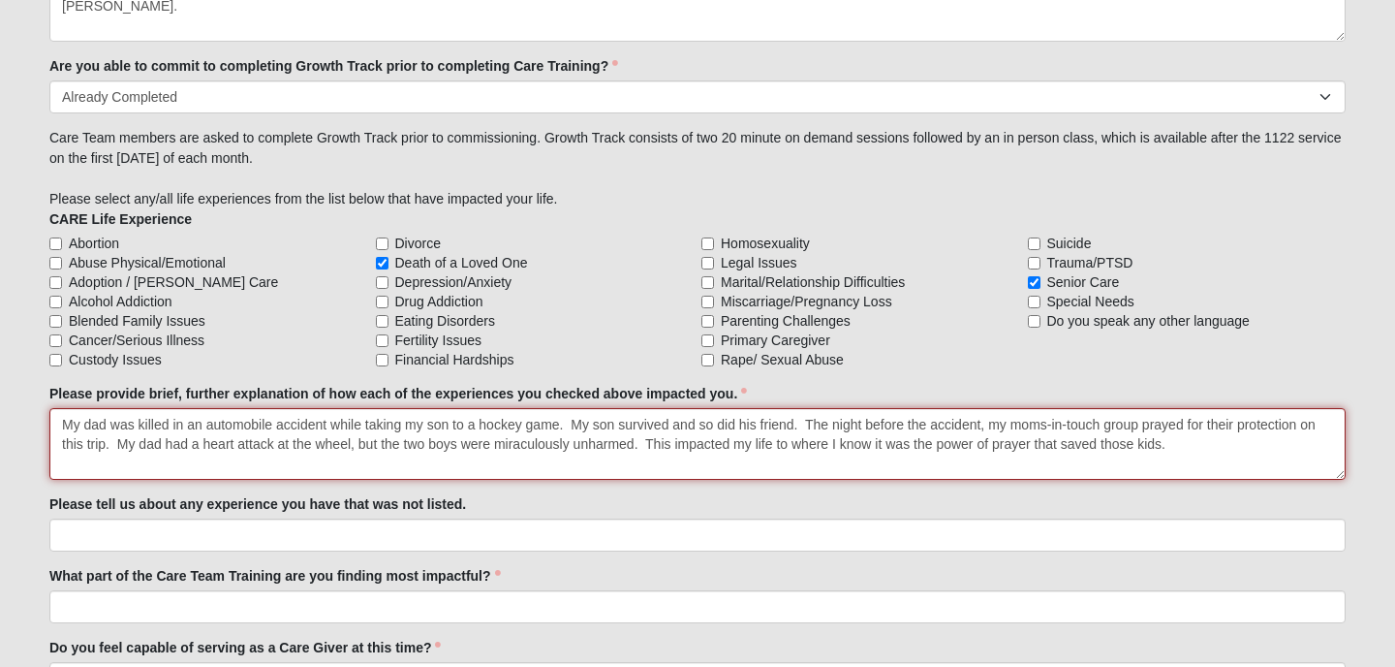
type textarea "My dad was killed in an automobile accident while taking my son to a hockey gam…"
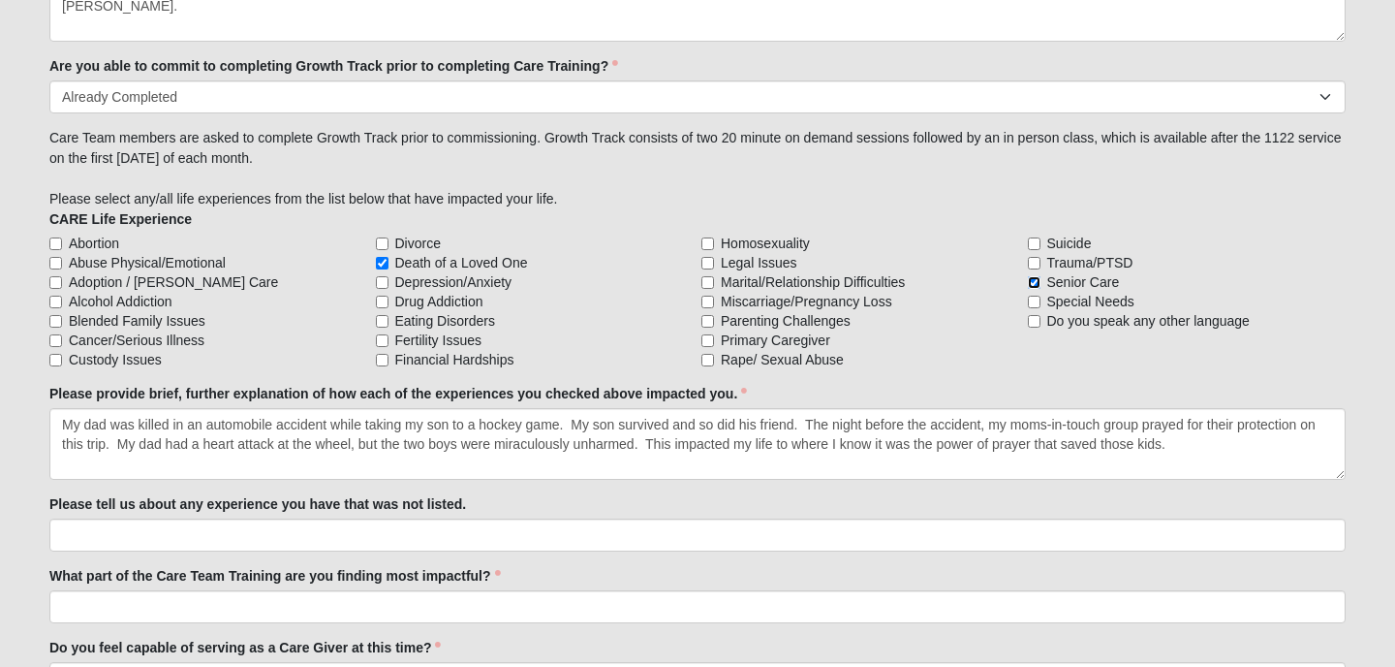
click at [1039, 279] on input "Senior Care" at bounding box center [1034, 282] width 13 height 13
checkbox input "false"
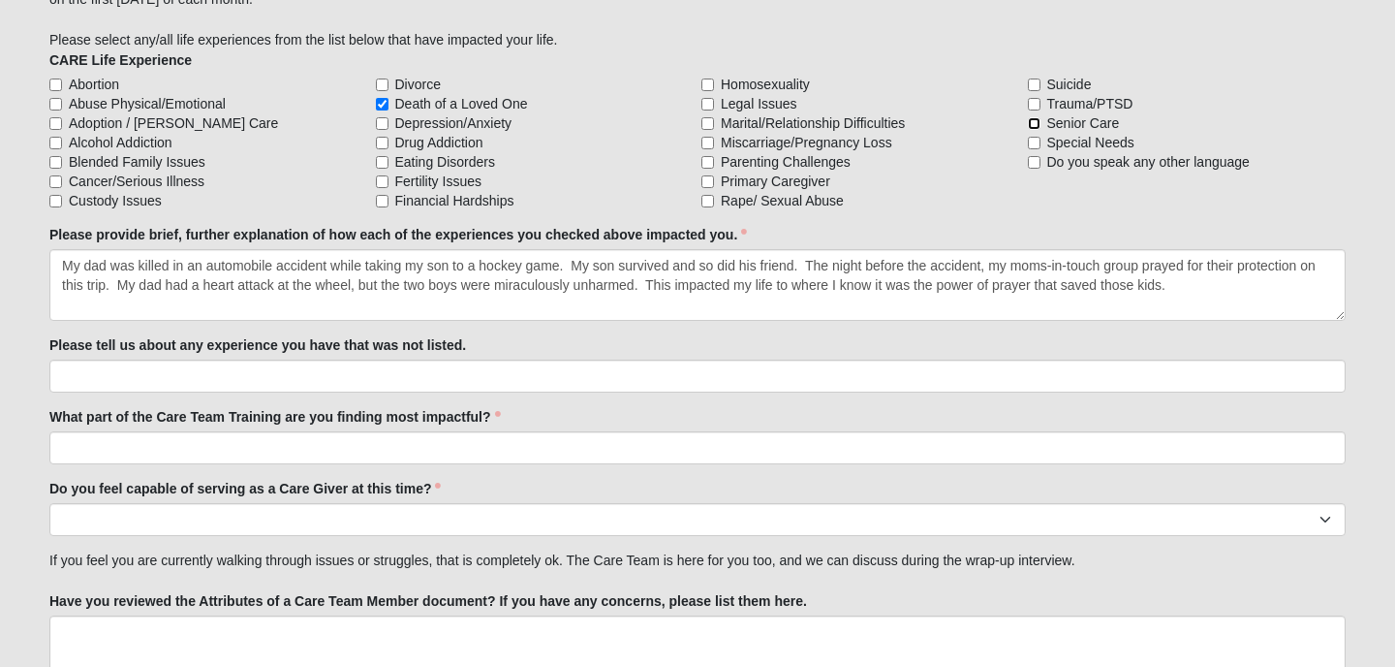
scroll to position [1833, 0]
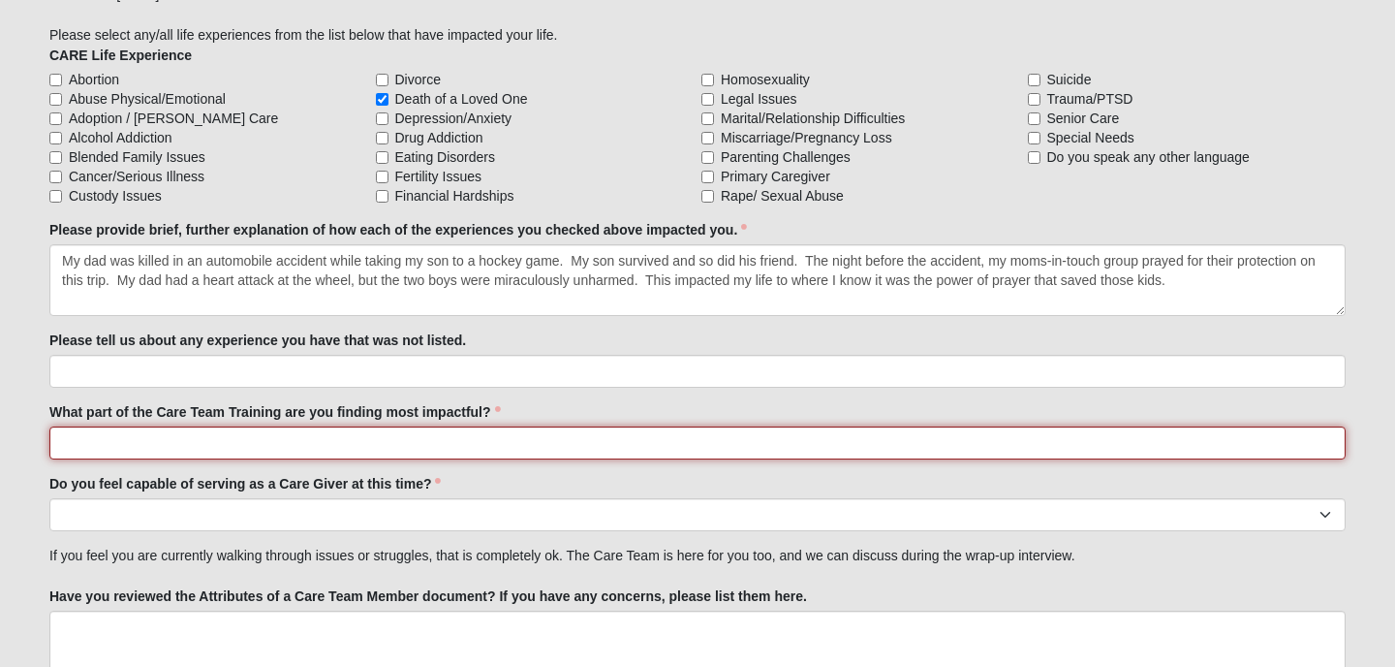
click at [164, 441] on input "What part of the Care Team Training are you finding most impactful?" at bounding box center [697, 442] width 1296 height 33
type input "Learning how to be a good listener."
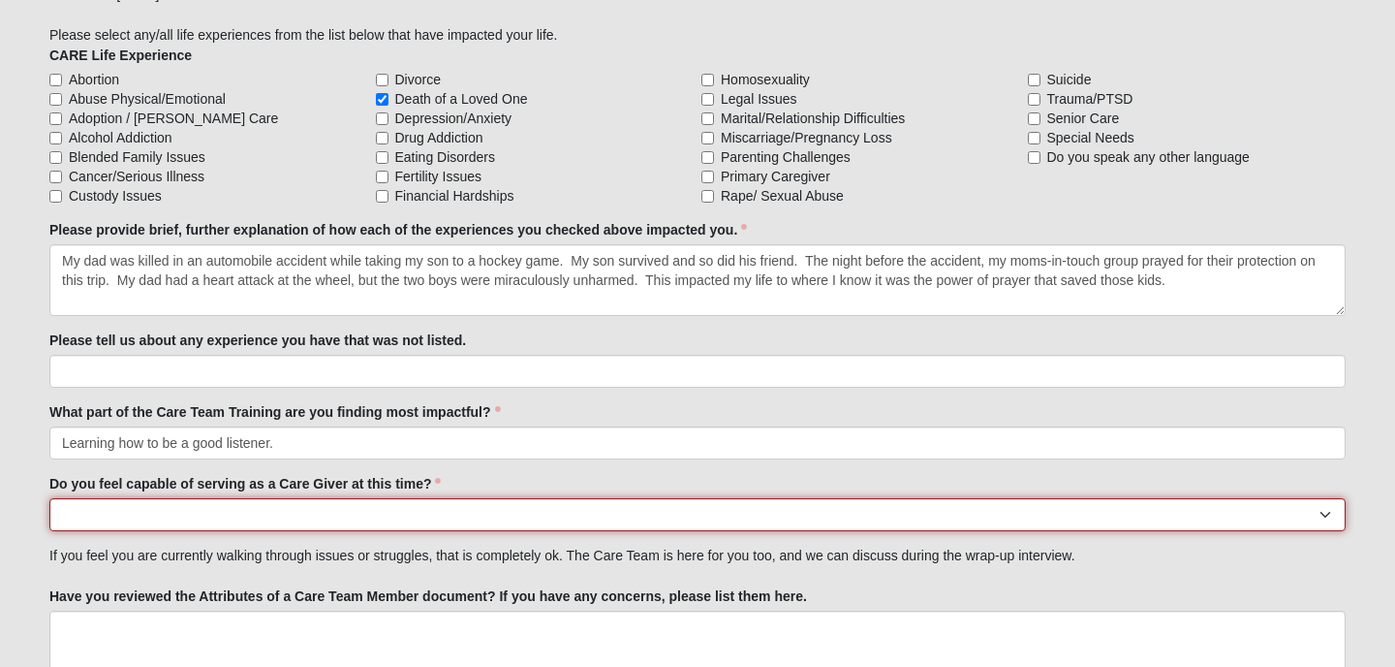
click at [95, 516] on select "No Yes" at bounding box center [697, 514] width 1296 height 33
select select "True"
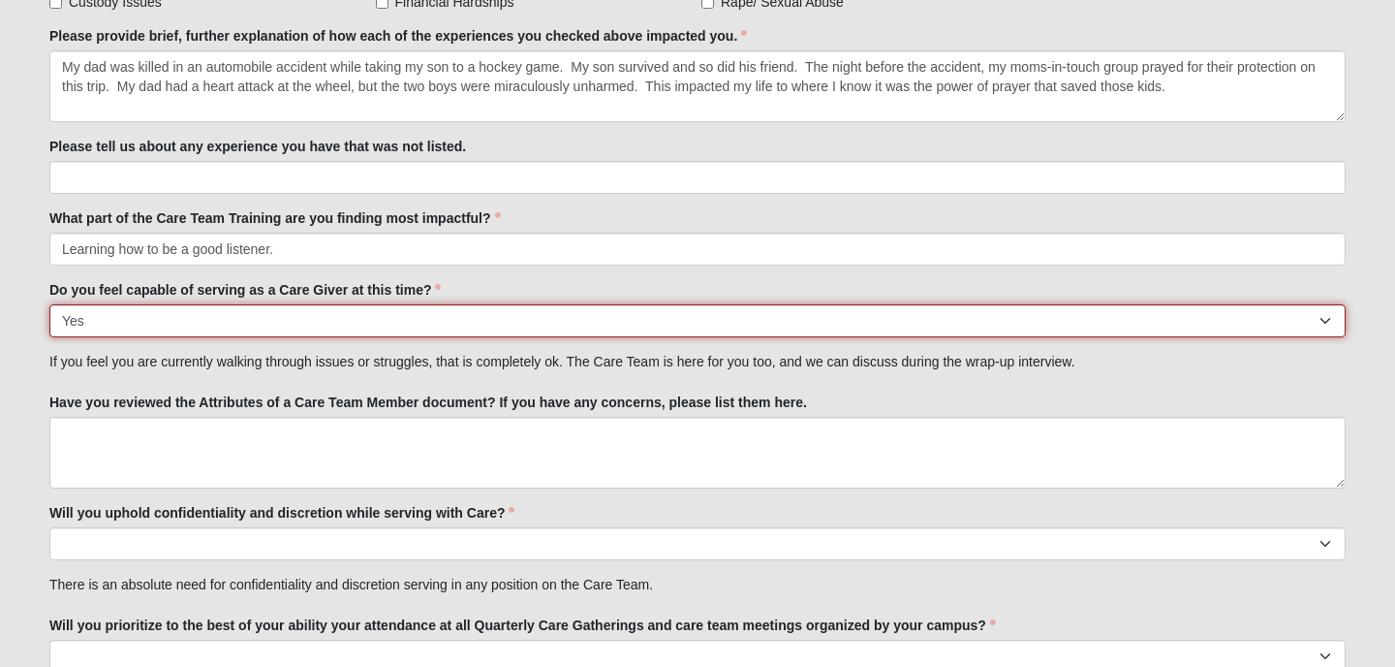
scroll to position [2025, 0]
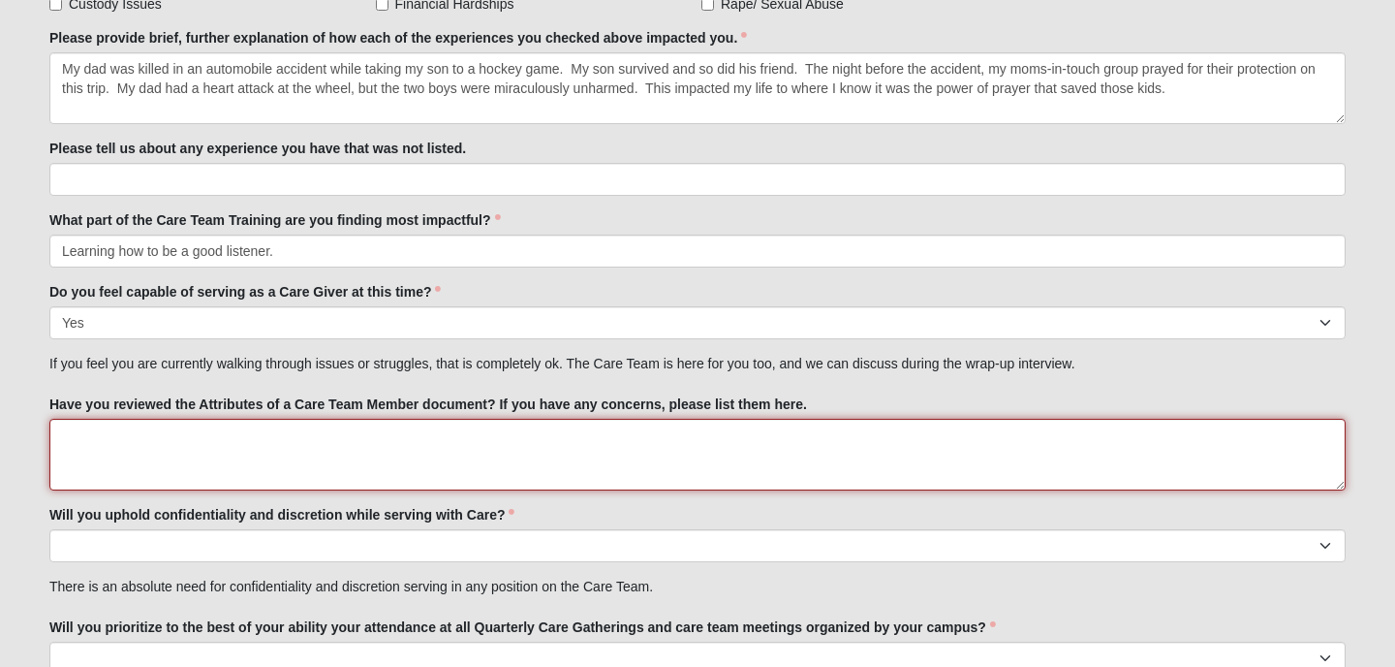
click at [86, 447] on textarea "Have you reviewed the Attributes of a Care Team Member document? If you have an…" at bounding box center [697, 455] width 1296 height 72
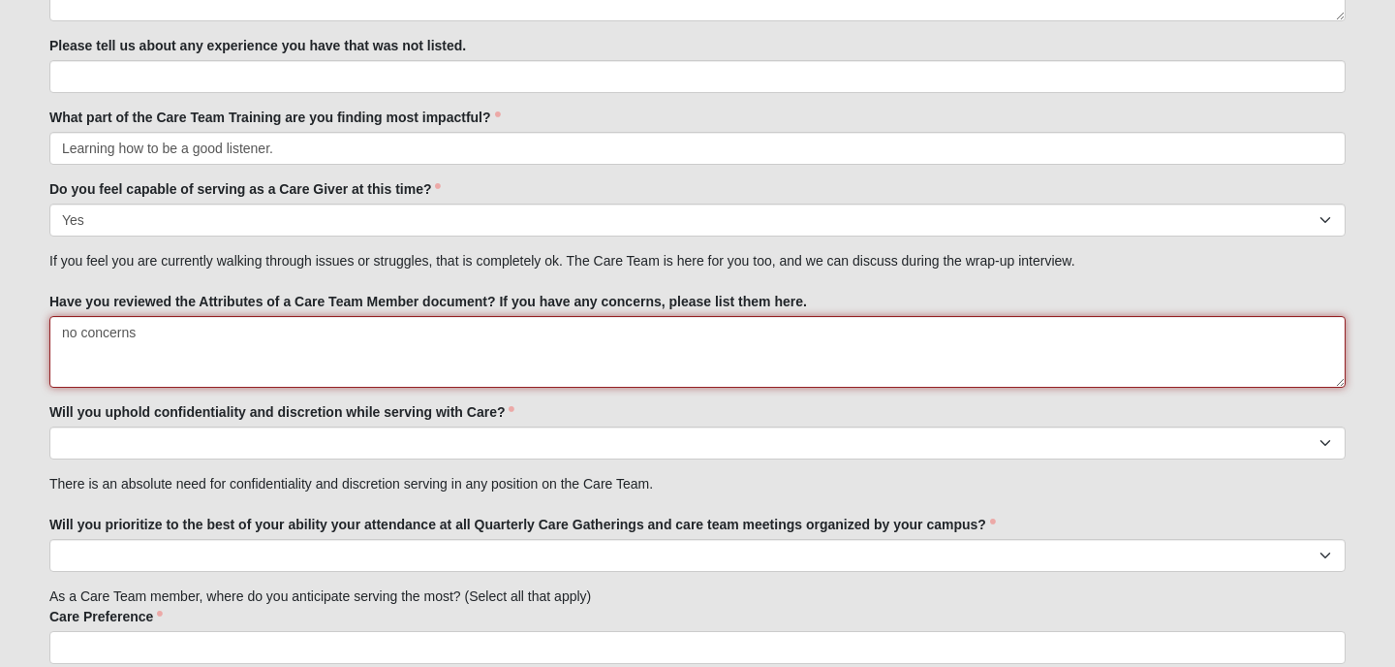
scroll to position [2136, 0]
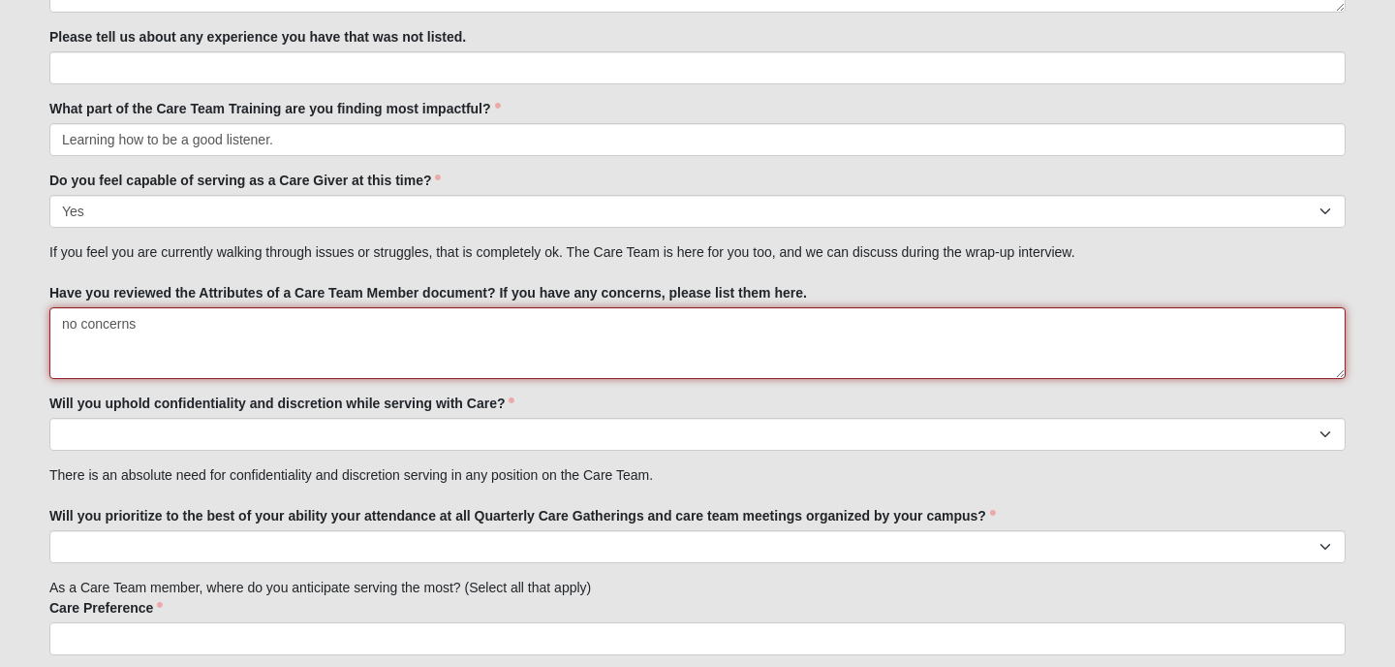
type textarea "no concerns"
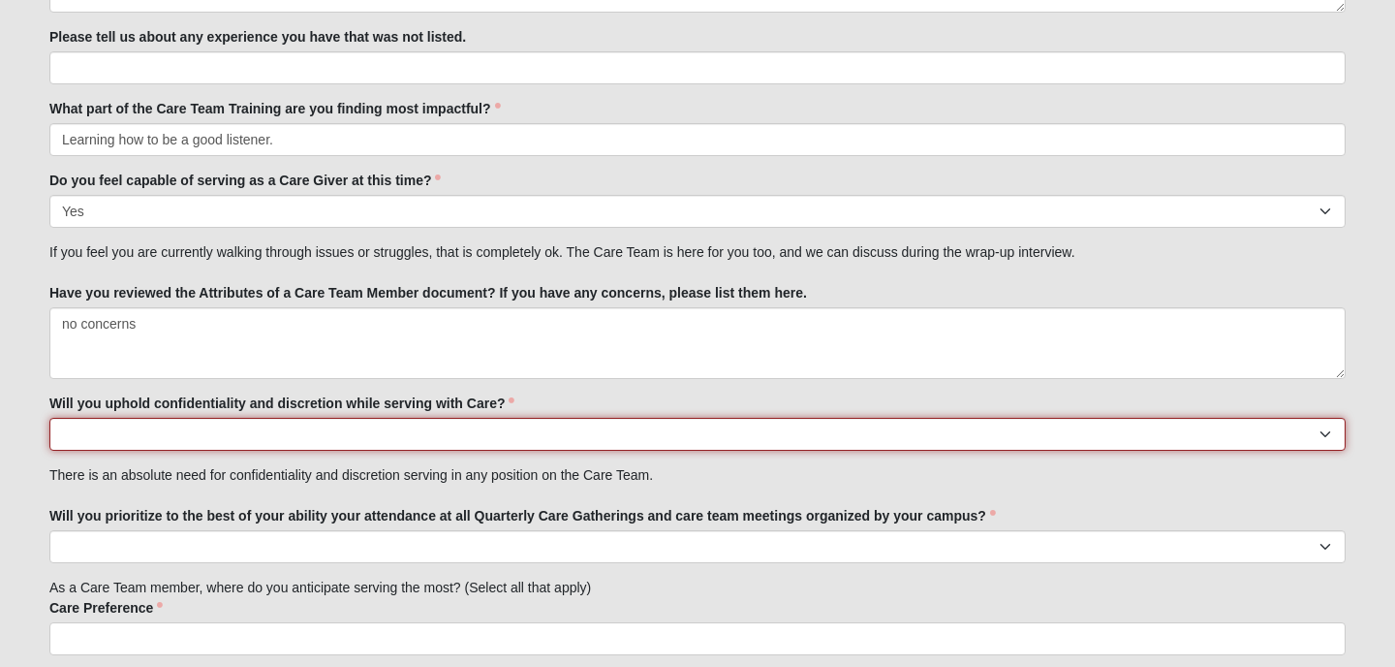
click at [78, 434] on select "No Yes" at bounding box center [697, 434] width 1296 height 33
select select "True"
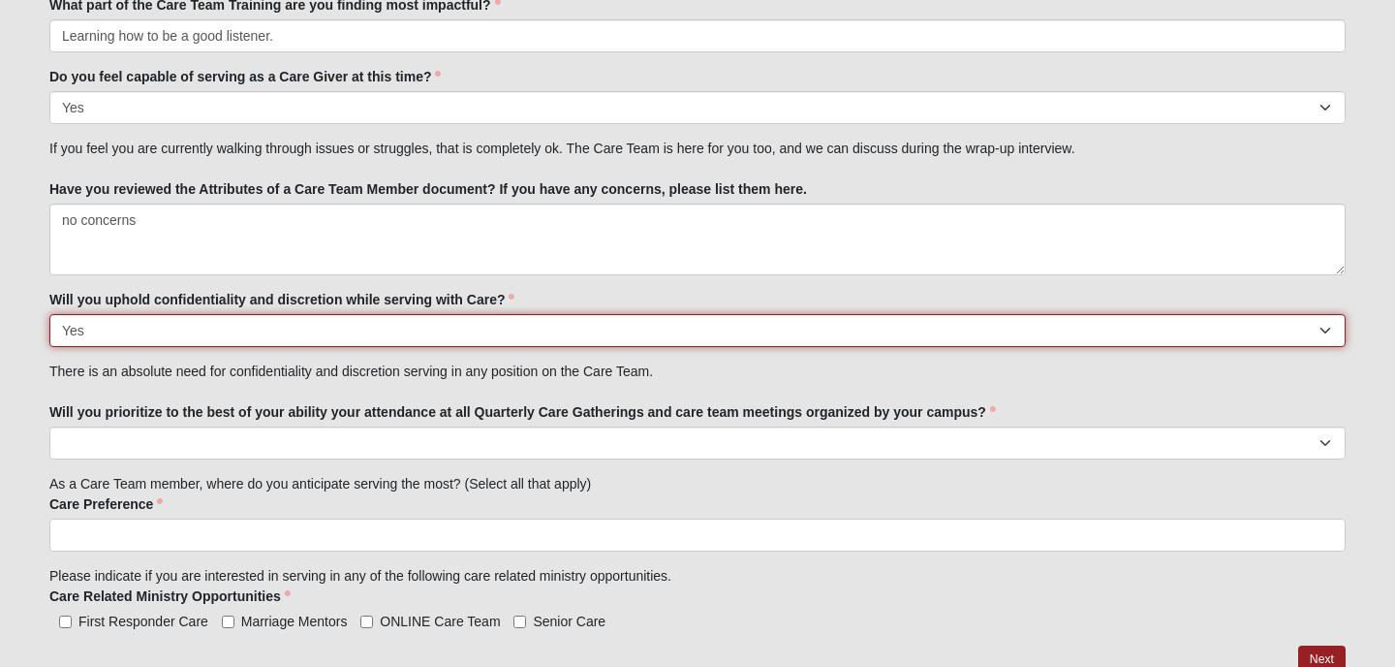
scroll to position [2249, 0]
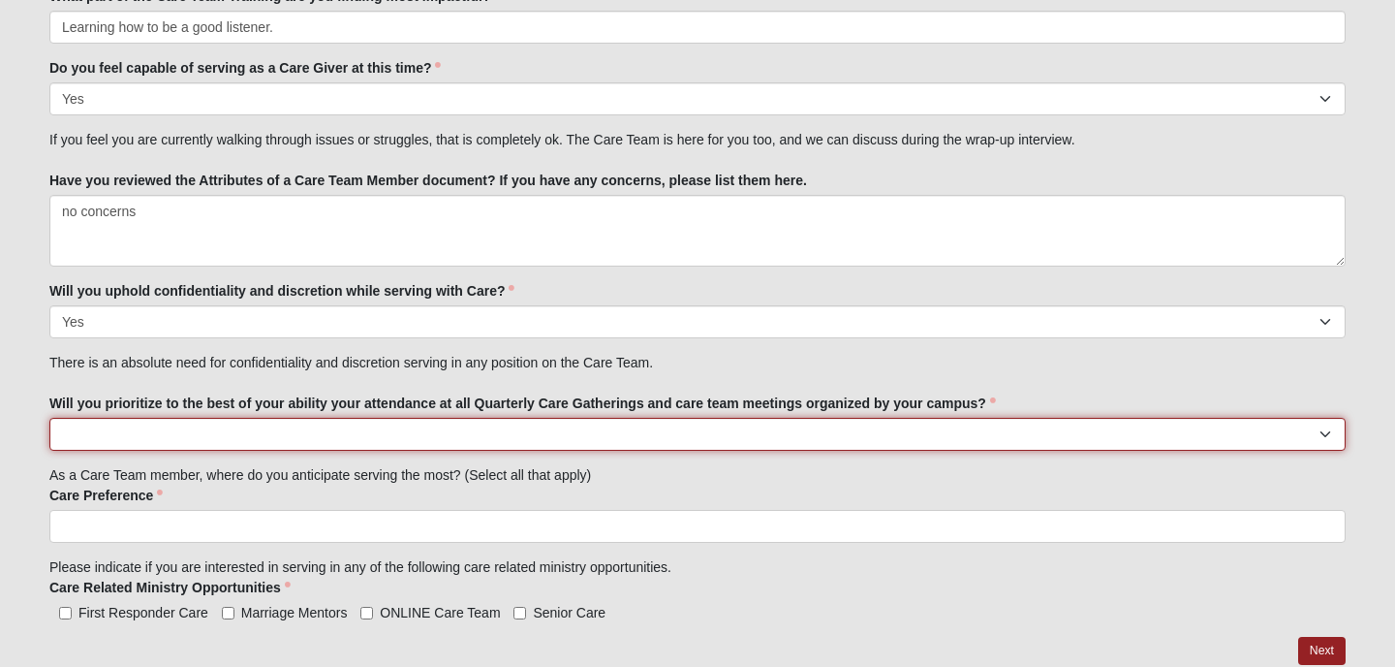
click at [104, 429] on select "No Yes" at bounding box center [697, 434] width 1296 height 33
select select "True"
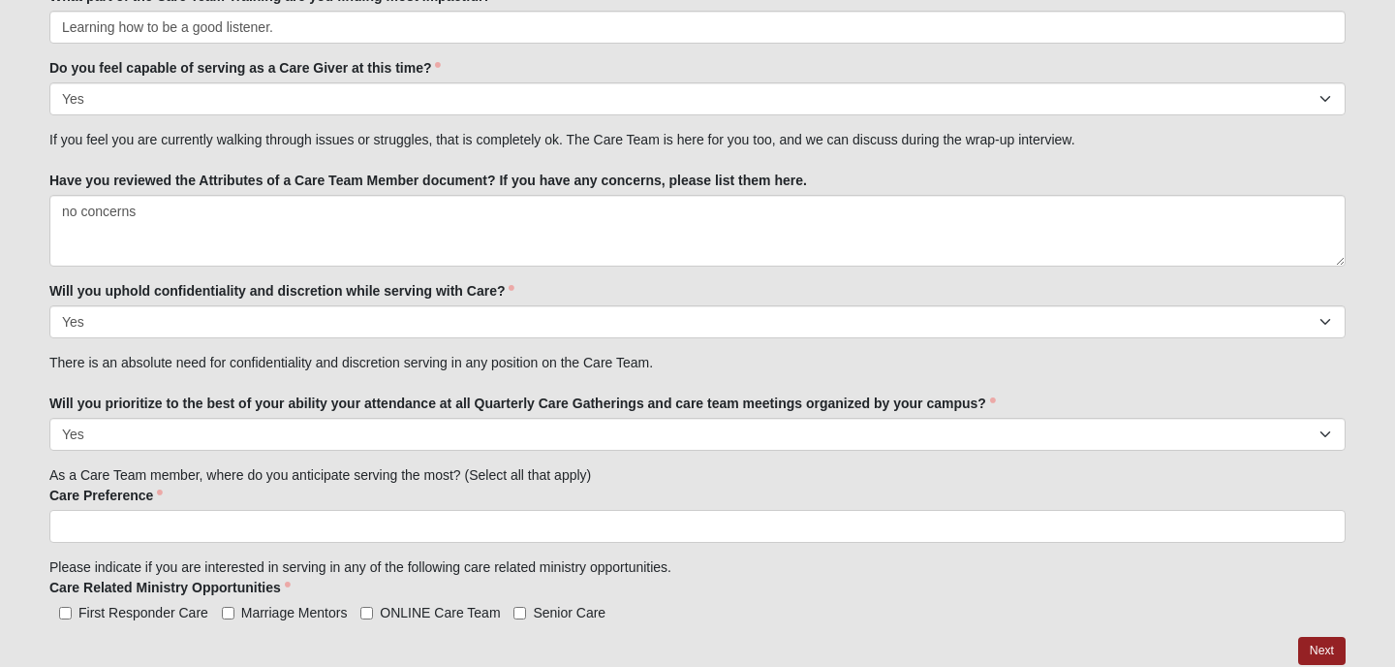
click at [90, 524] on input "search" at bounding box center [133, 526] width 166 height 31
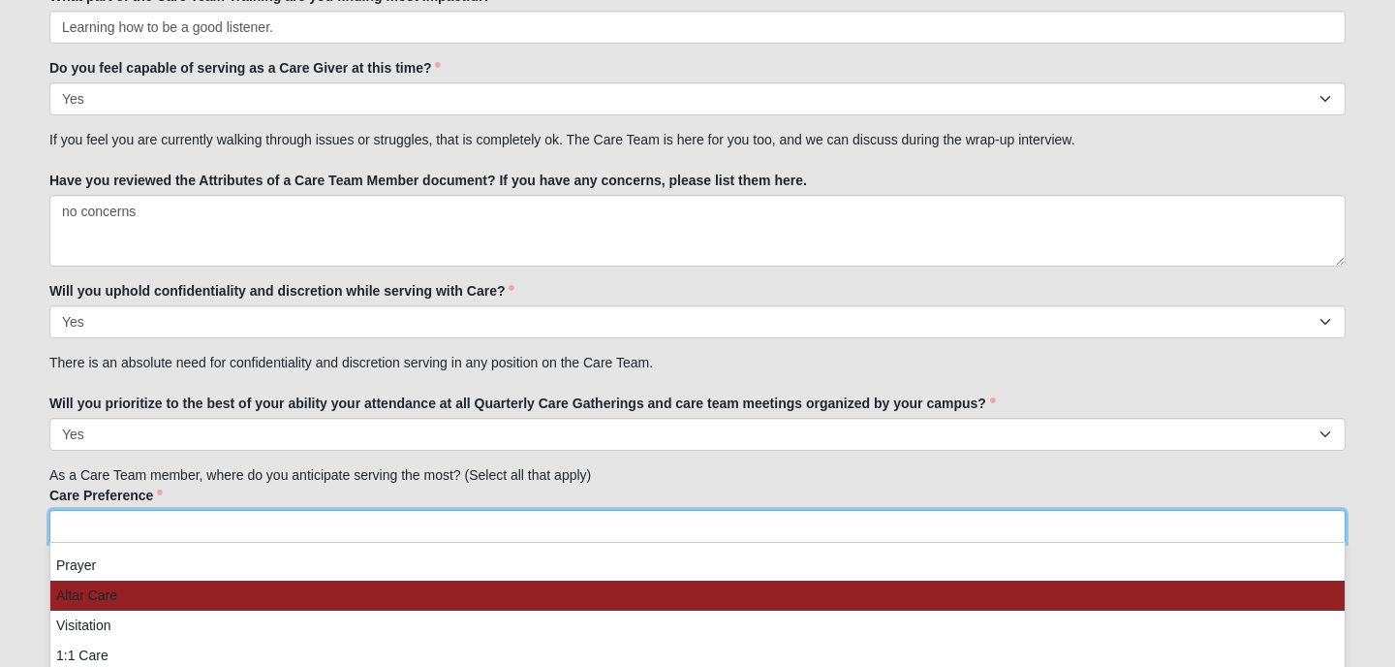
click at [135, 589] on li "Altar Care" at bounding box center [697, 595] width 1294 height 30
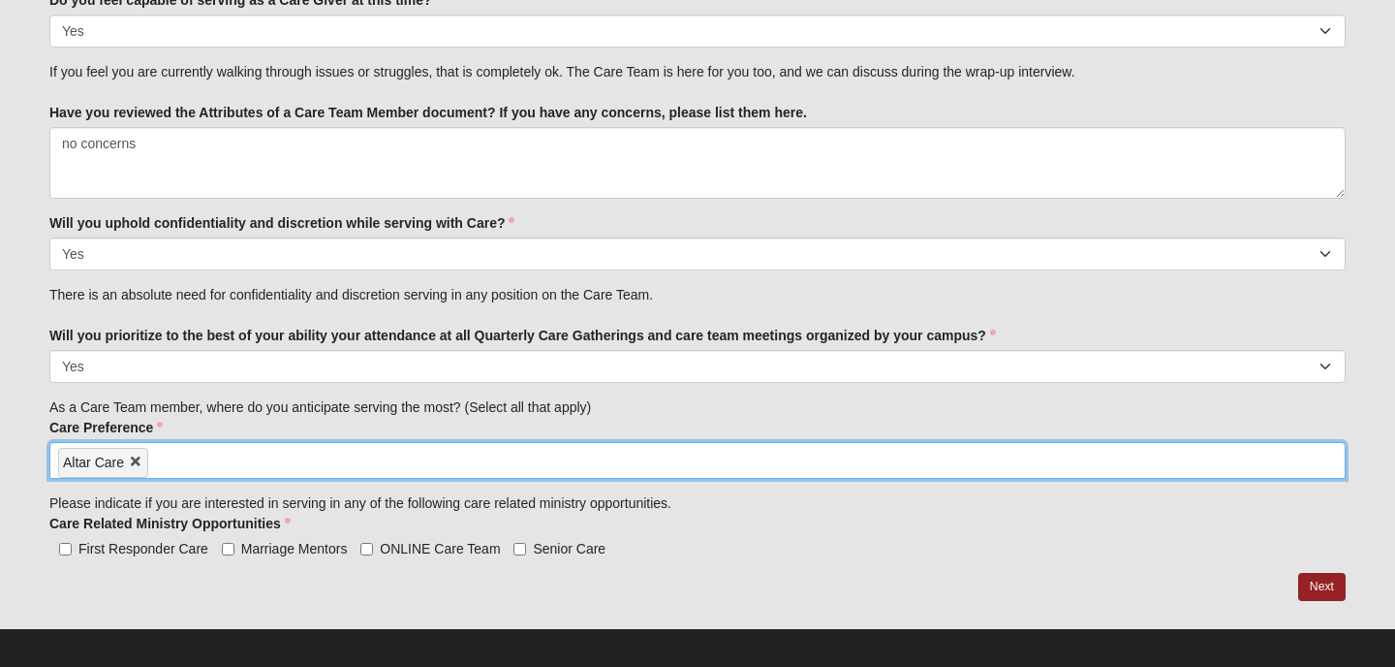
scroll to position [2317, 0]
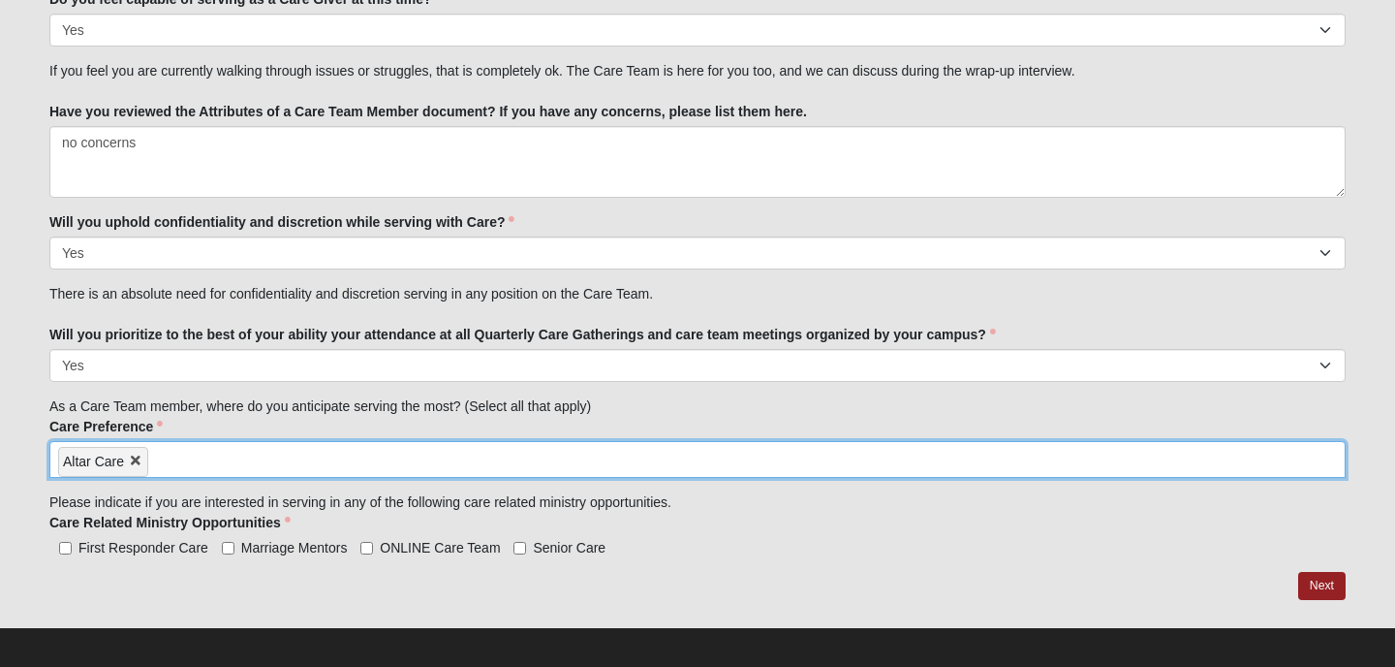
click at [158, 461] on input "search" at bounding box center [231, 457] width 166 height 31
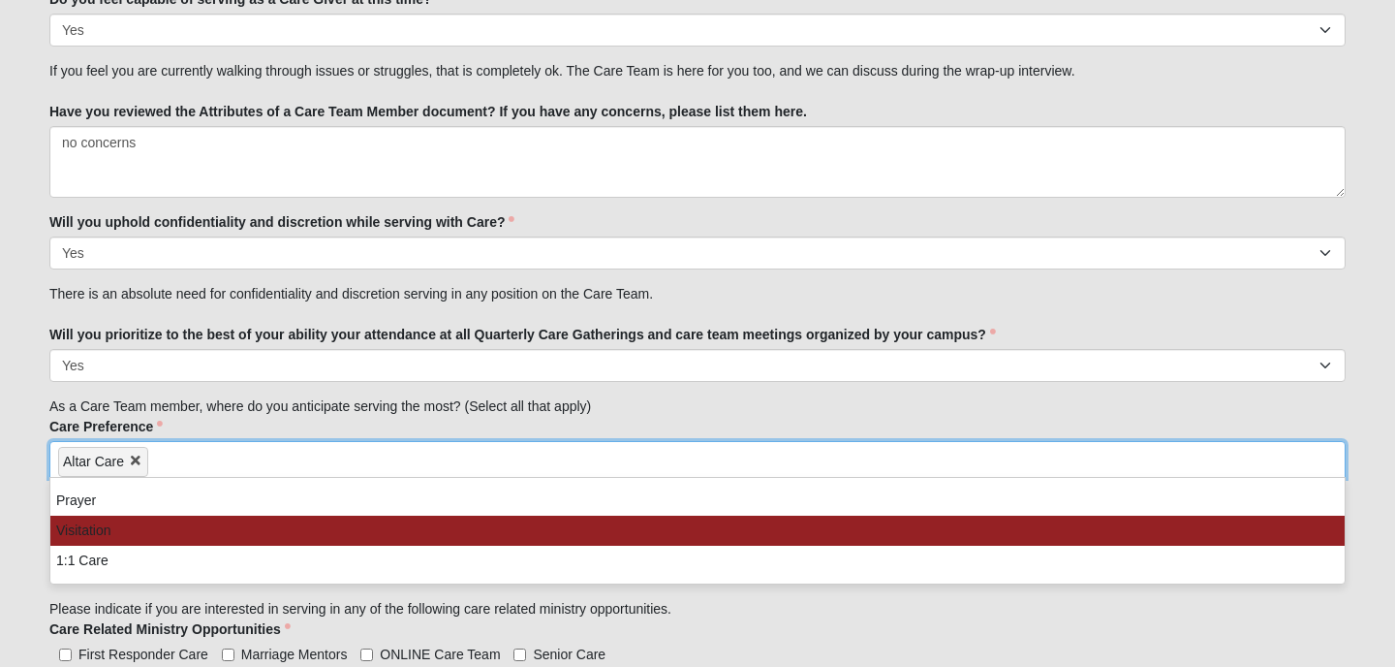
click at [155, 534] on li "Visitation" at bounding box center [697, 530] width 1294 height 30
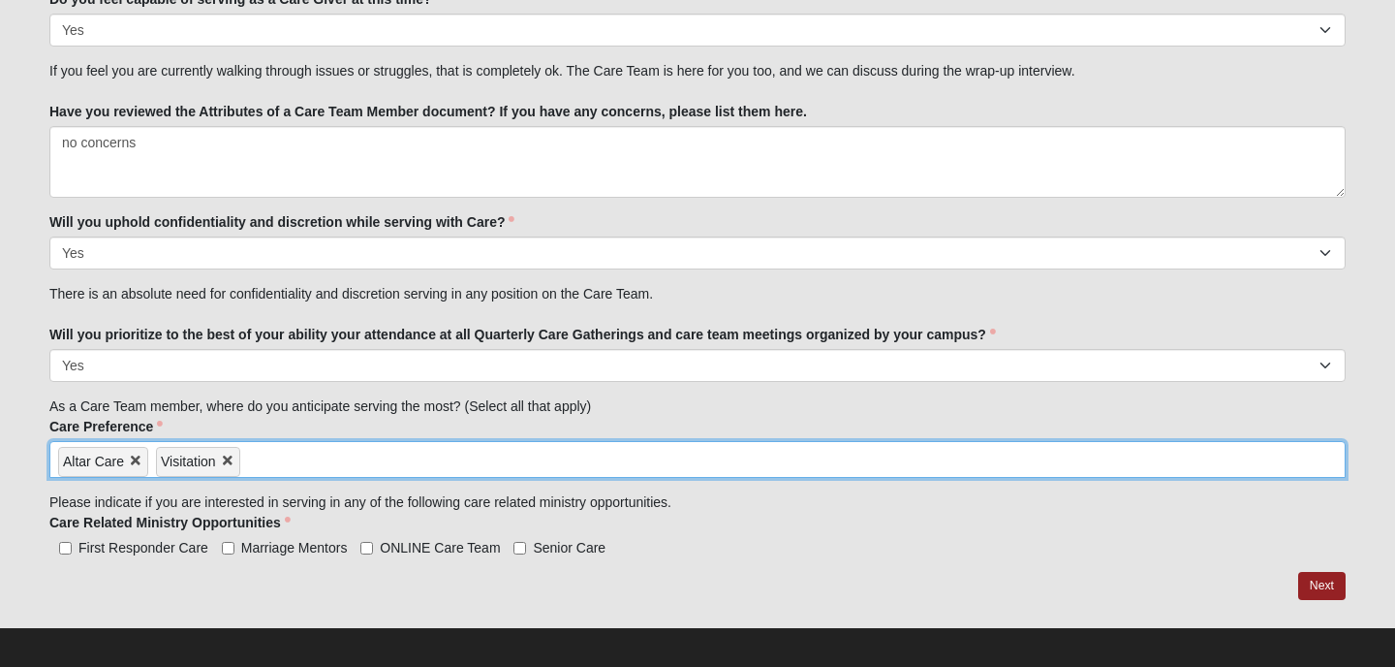
click at [276, 457] on input "search" at bounding box center [323, 457] width 166 height 31
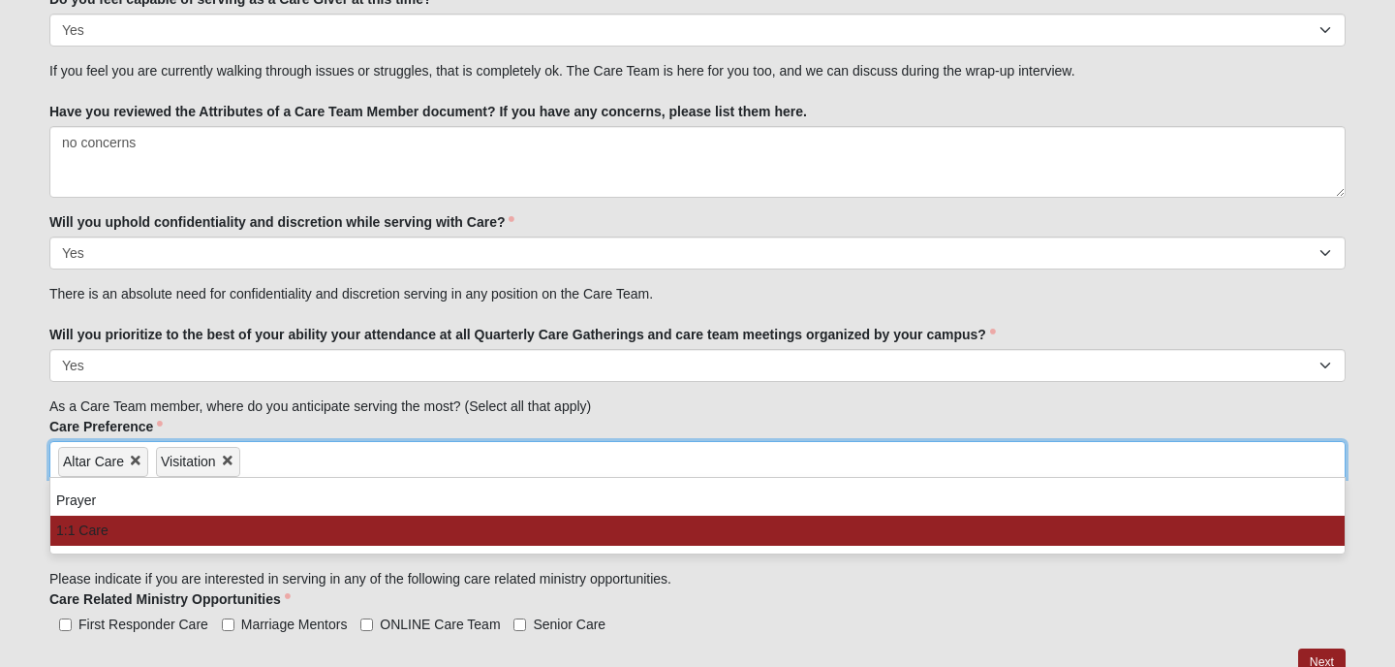
click at [232, 529] on li "1:1 Care" at bounding box center [697, 530] width 1294 height 30
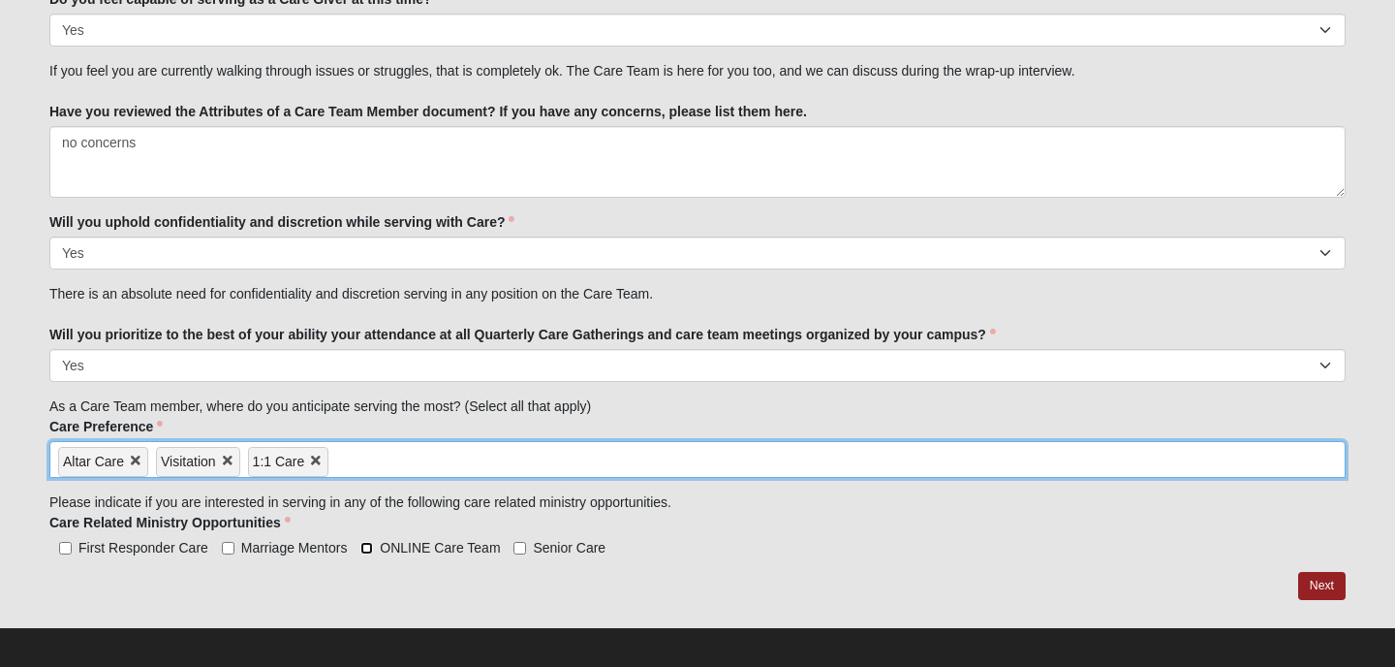
click at [367, 548] on input "ONLINE Care Team" at bounding box center [366, 548] width 13 height 13
checkbox input "true"
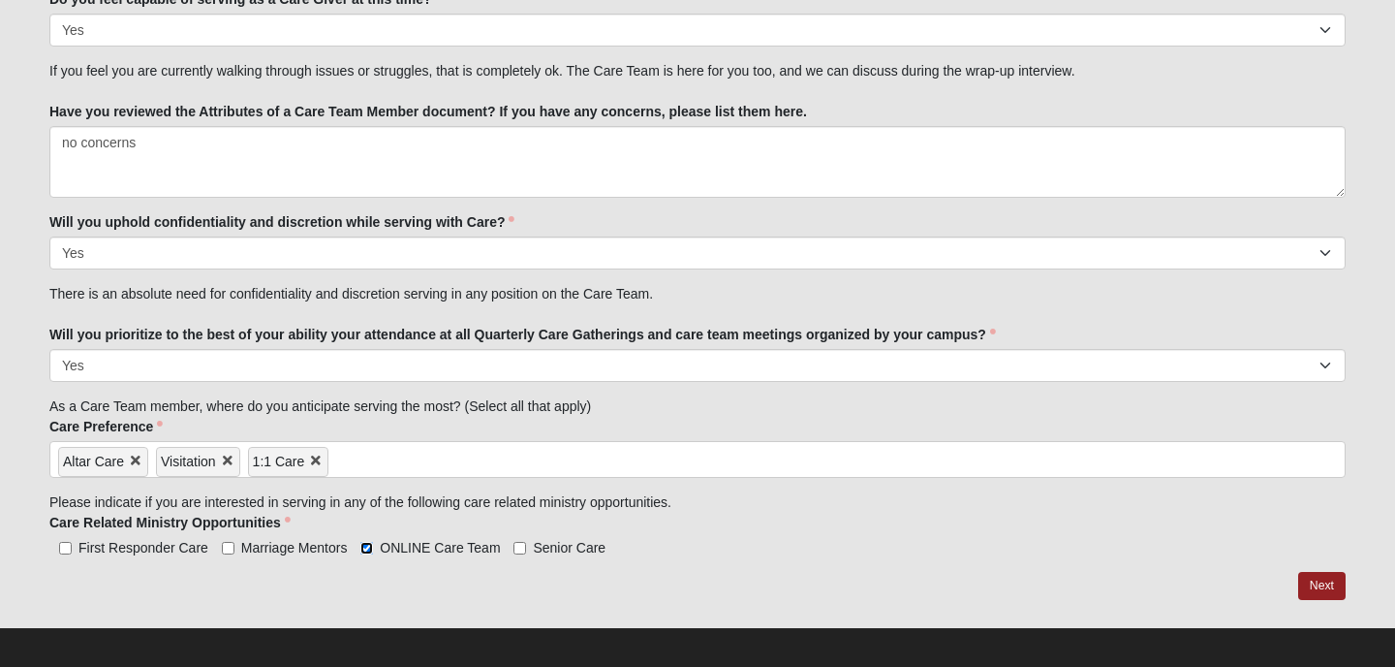
scroll to position [2328, 0]
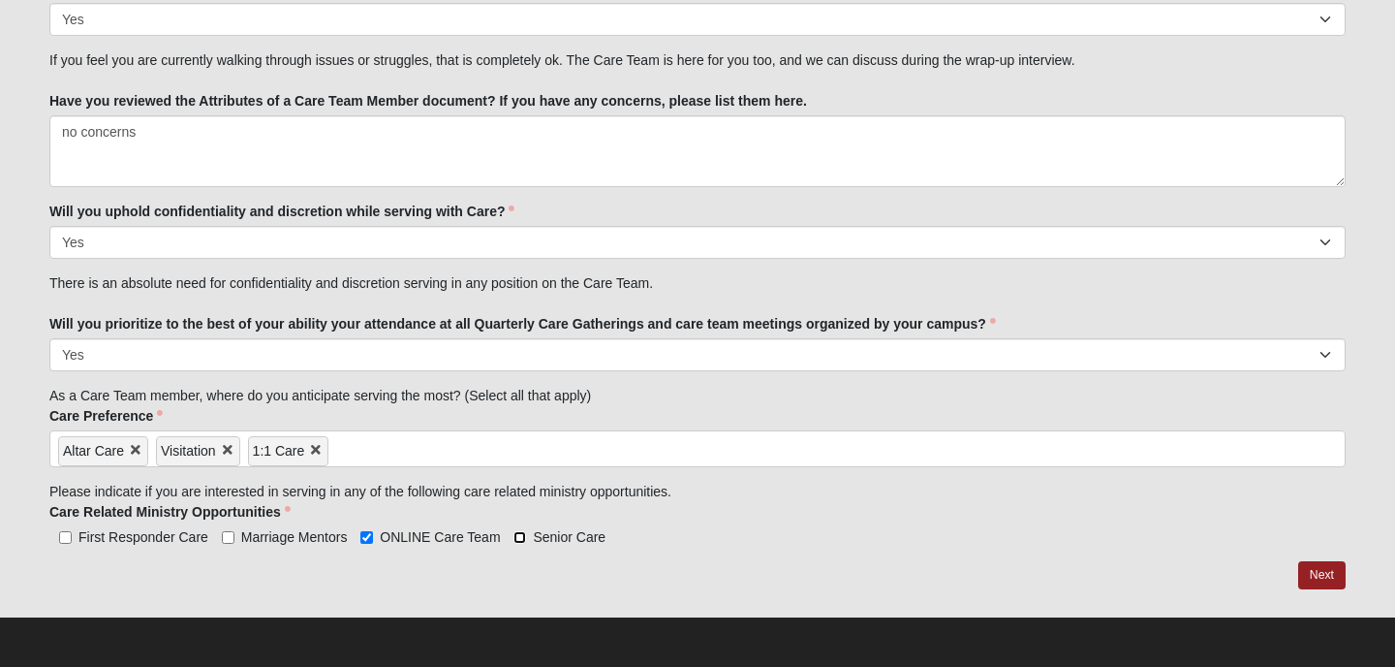
click at [520, 539] on input "Senior Care" at bounding box center [519, 537] width 13 height 13
checkbox input "true"
click at [1316, 572] on link "Next" at bounding box center [1321, 575] width 47 height 28
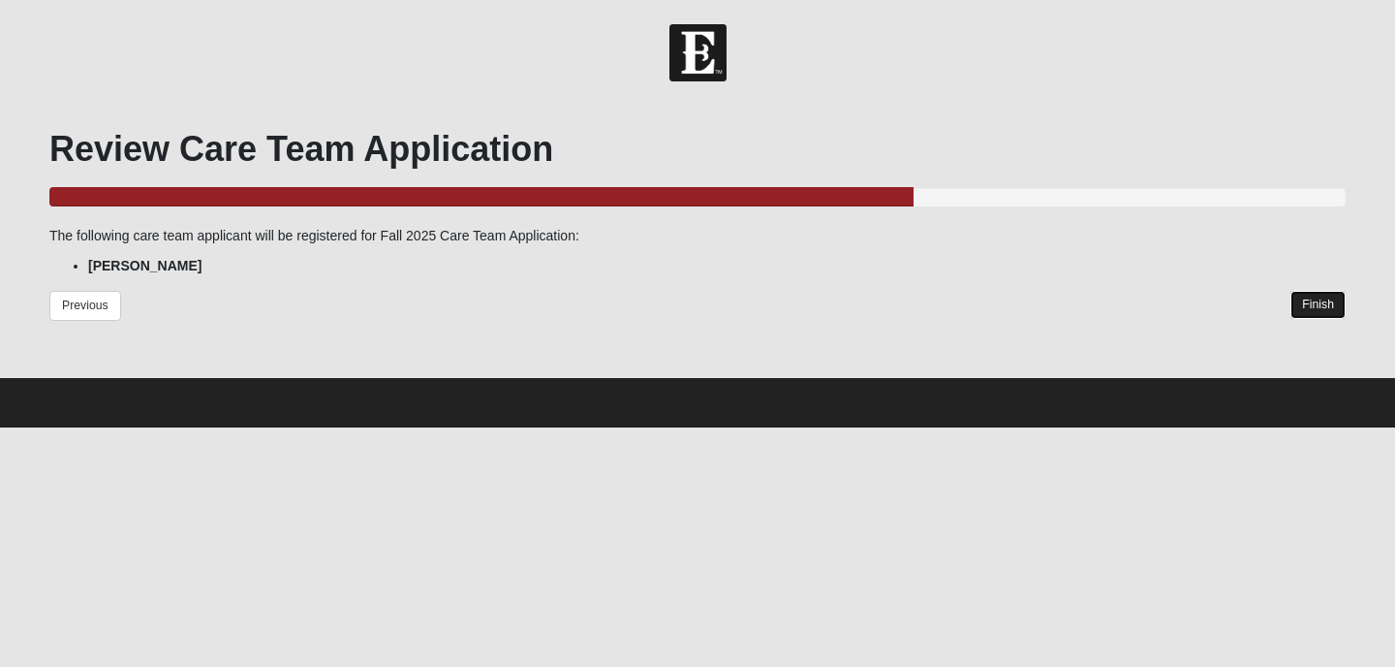
click at [1314, 300] on link "Finish" at bounding box center [1317, 305] width 55 height 28
